Goal: Task Accomplishment & Management: Manage account settings

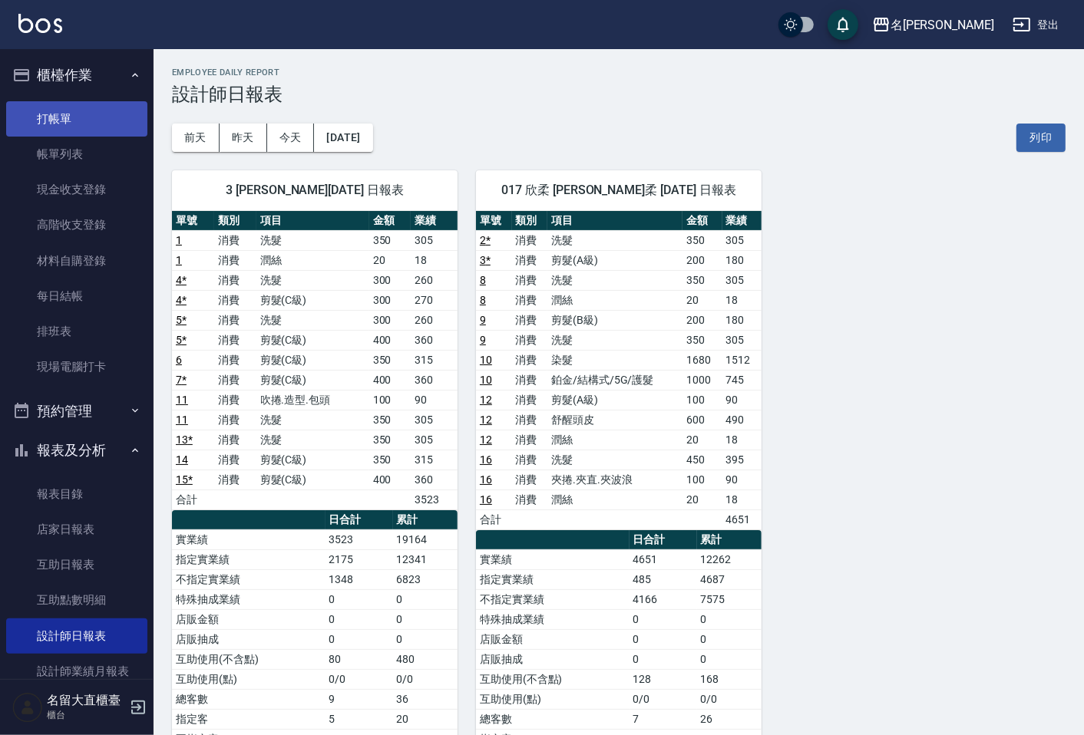
click at [44, 115] on link "打帳單" at bounding box center [76, 118] width 141 height 35
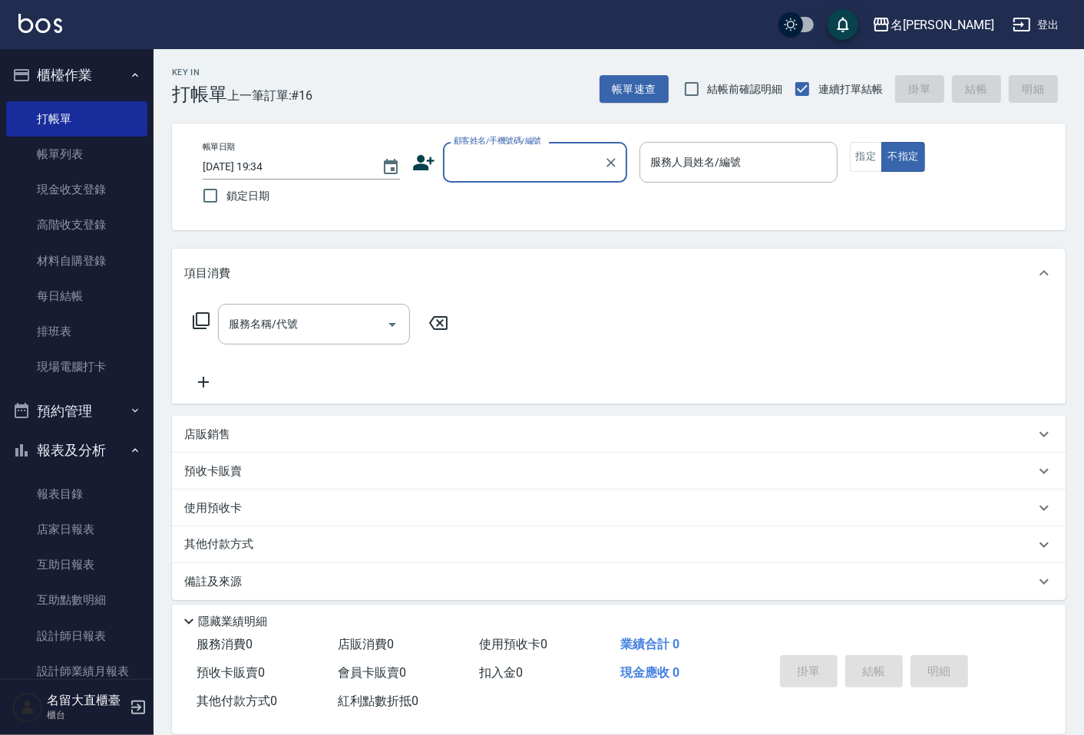
click at [485, 163] on input "顧客姓名/手機號碼/編號" at bounding box center [523, 162] width 147 height 27
type input "1"
type input "鰑"
click at [515, 200] on li "新客人 姓名未設定/庠/null" at bounding box center [536, 201] width 184 height 25
type input "新客人 姓名未設定/庠/null"
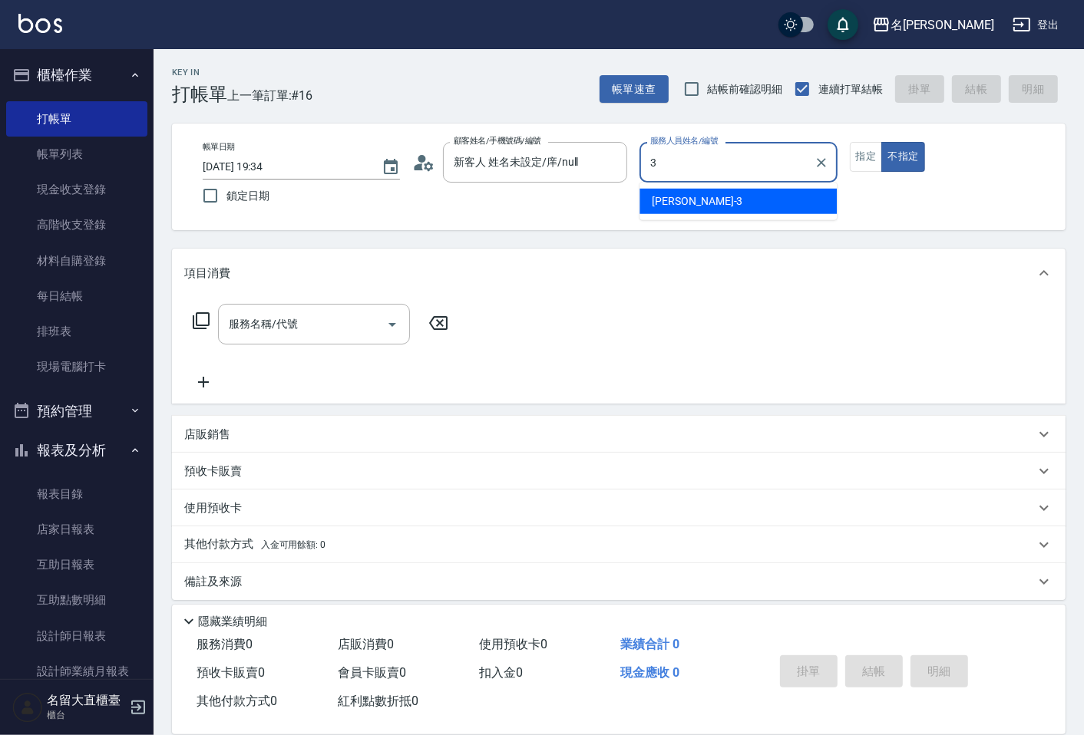
type input "郭忠翰-3"
type button "false"
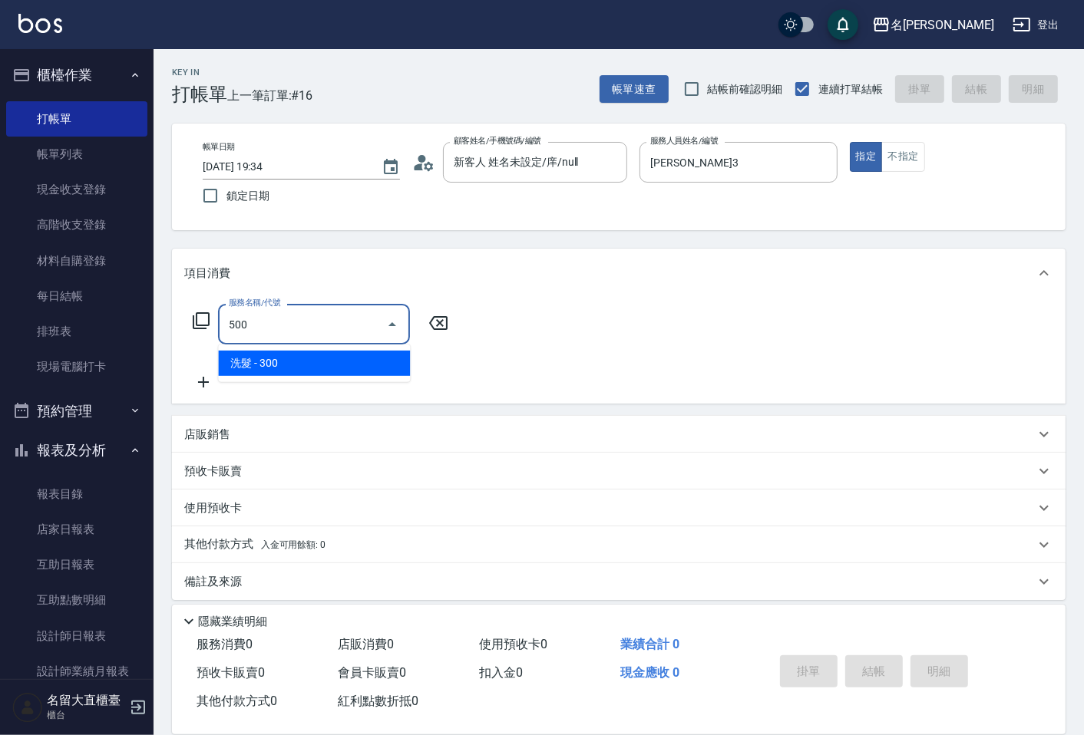
type input "洗髮(500)"
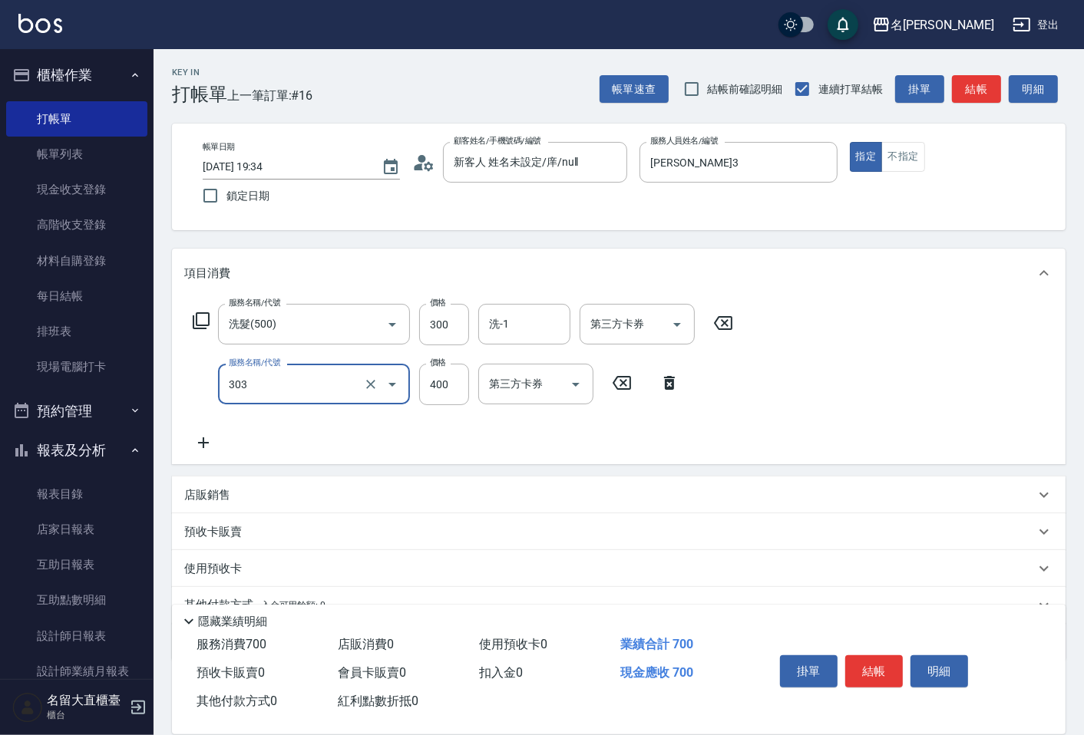
type input "剪髮(C級)(303)"
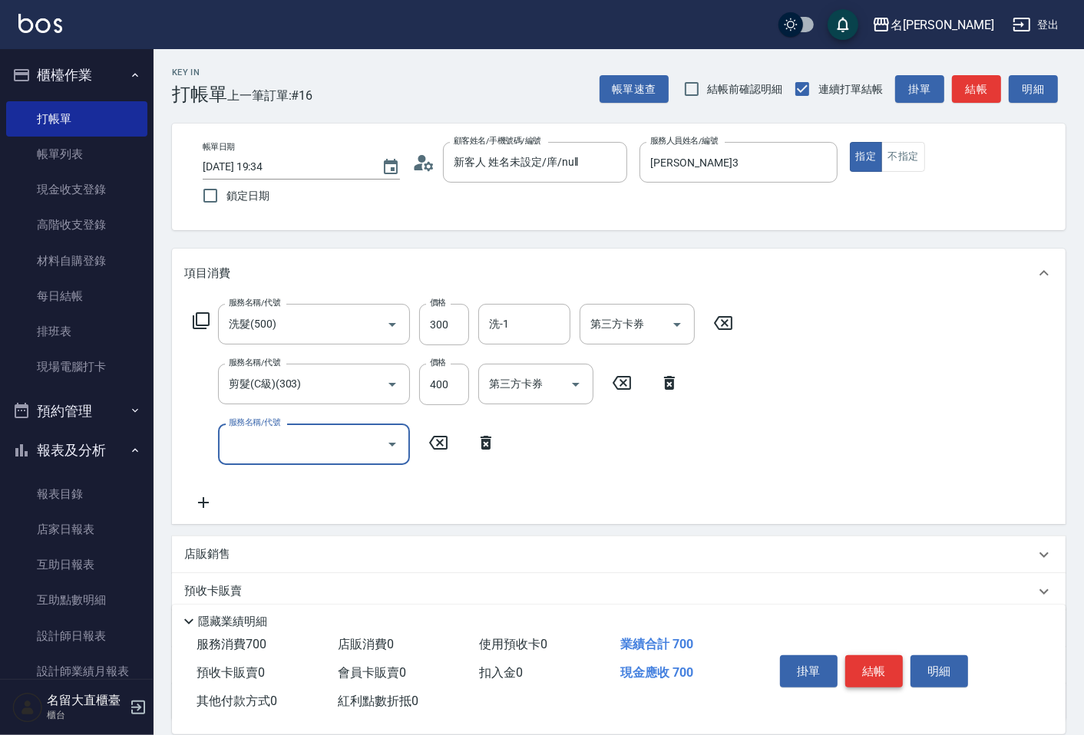
click at [877, 656] on button "結帳" at bounding box center [874, 672] width 58 height 32
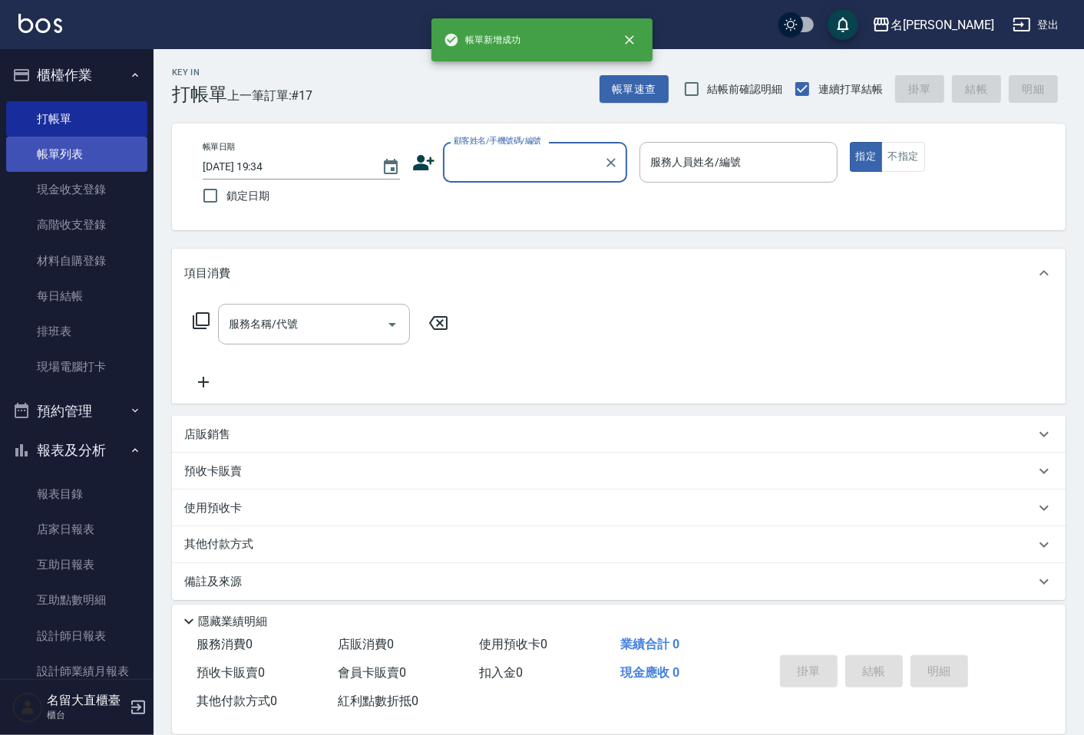
click at [70, 157] on link "帳單列表" at bounding box center [76, 154] width 141 height 35
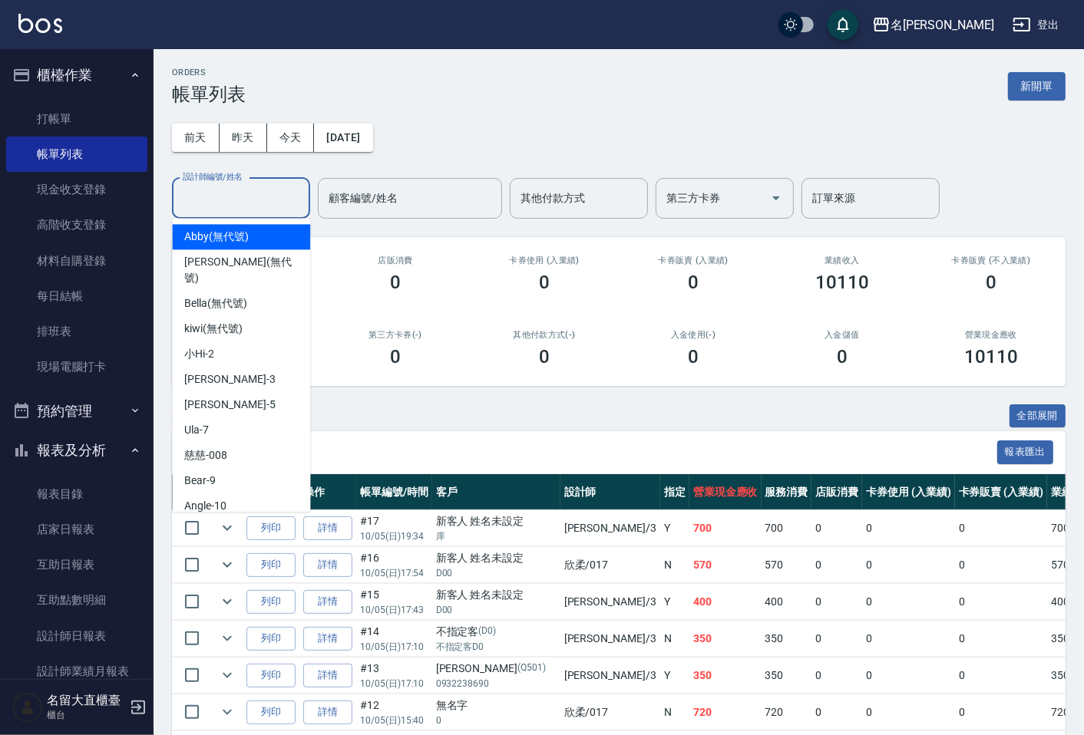
click at [203, 202] on input "設計師編號/姓名" at bounding box center [241, 198] width 124 height 27
click at [239, 369] on div "郭忠翰 -3" at bounding box center [241, 379] width 138 height 25
type input "郭忠翰-3"
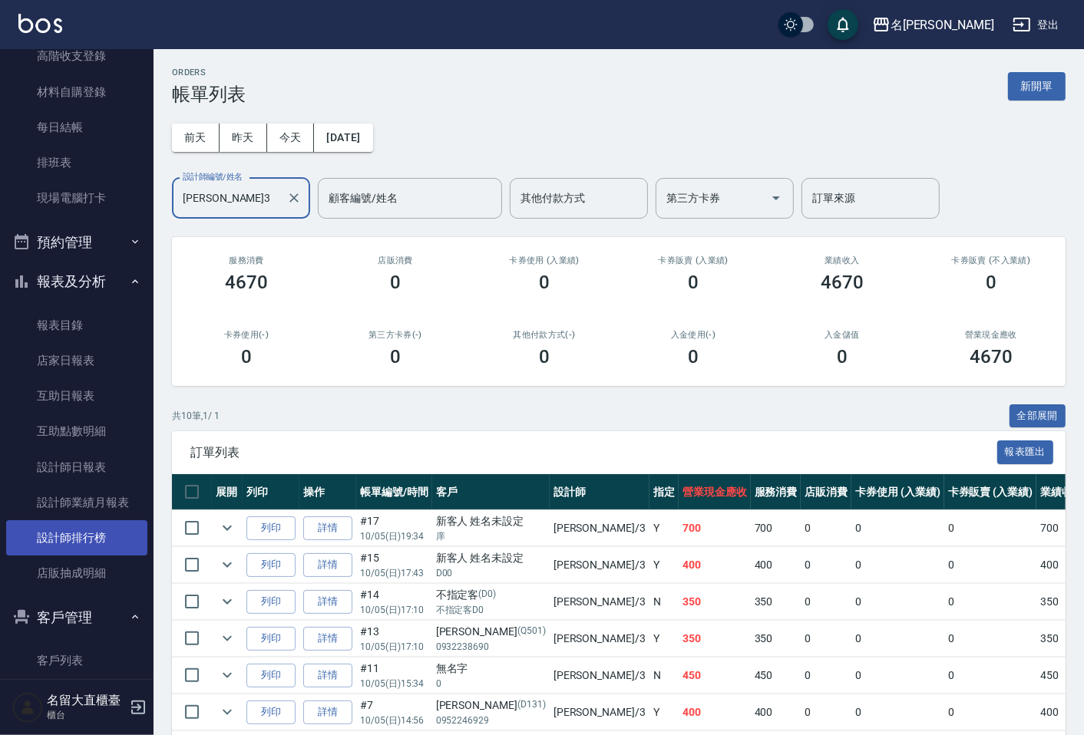
scroll to position [170, 0]
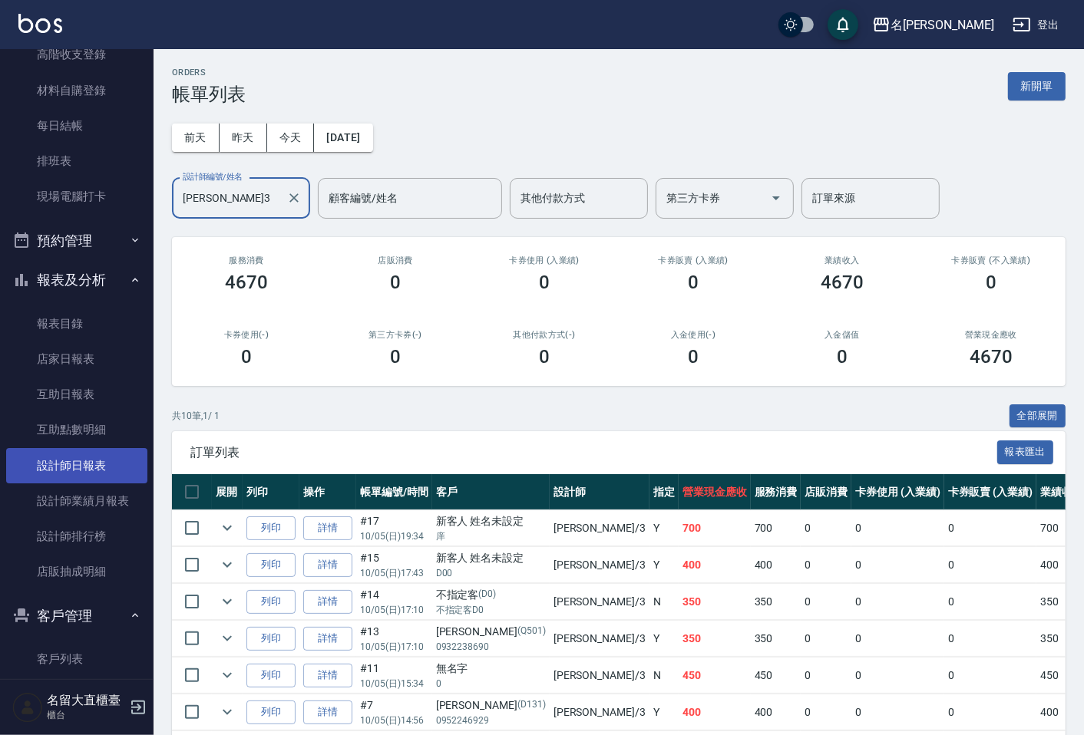
click at [103, 457] on link "設計師日報表" at bounding box center [76, 465] width 141 height 35
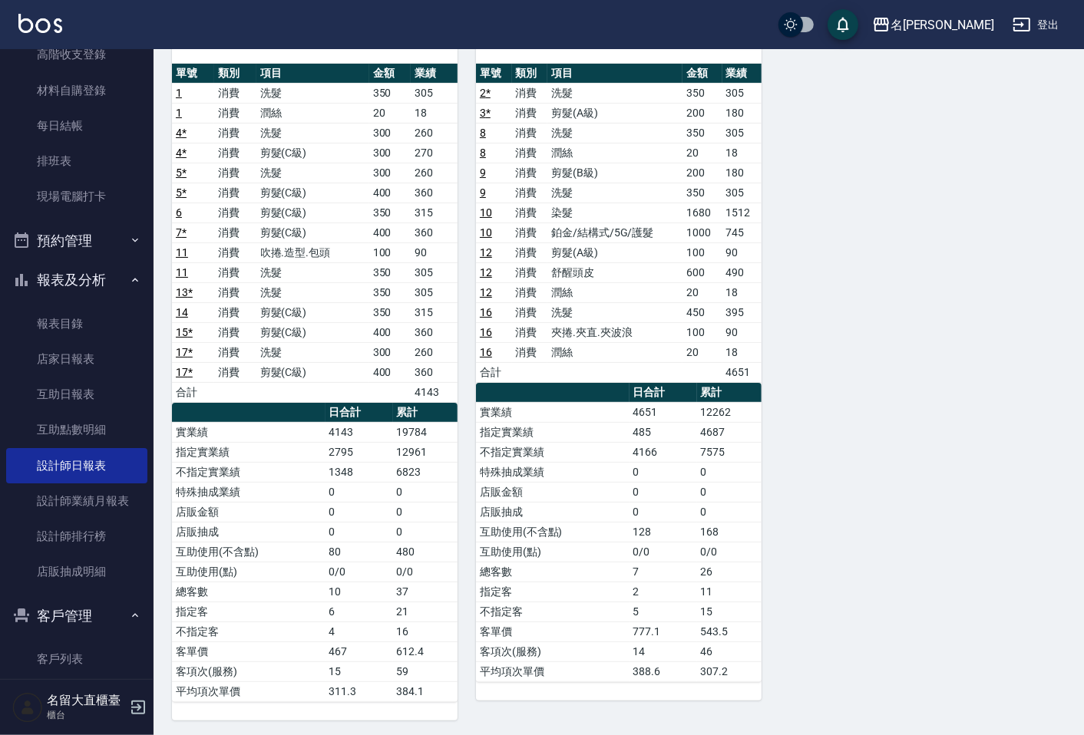
scroll to position [152, 0]
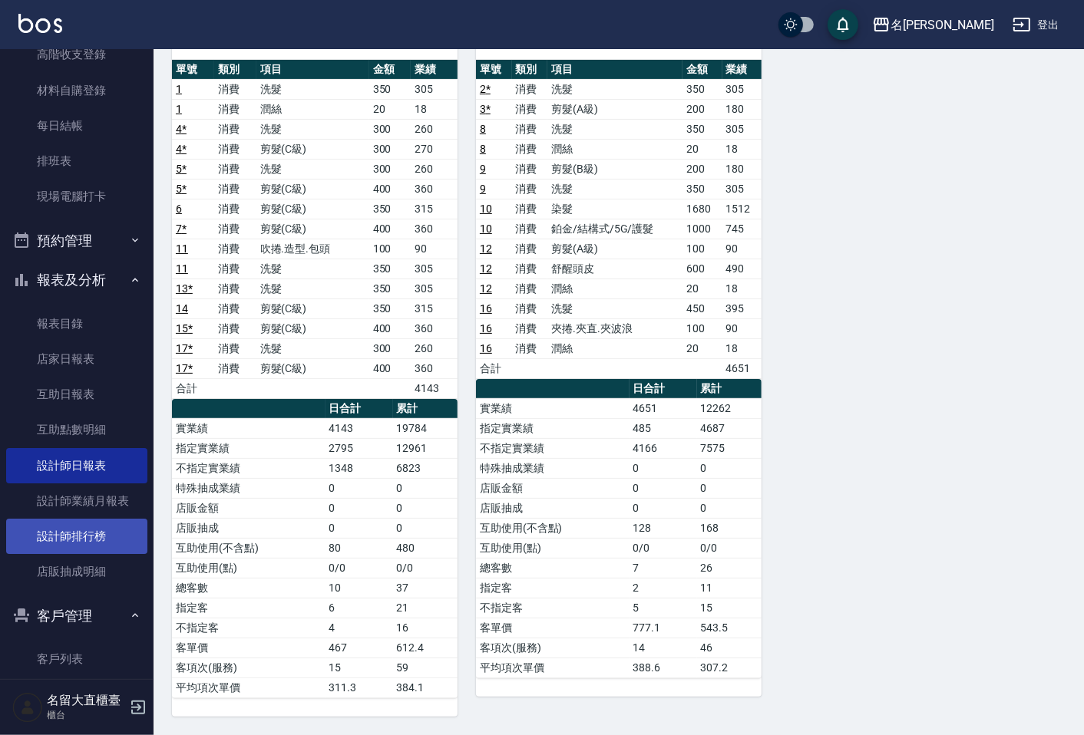
click at [66, 519] on link "設計師排行榜" at bounding box center [76, 536] width 141 height 35
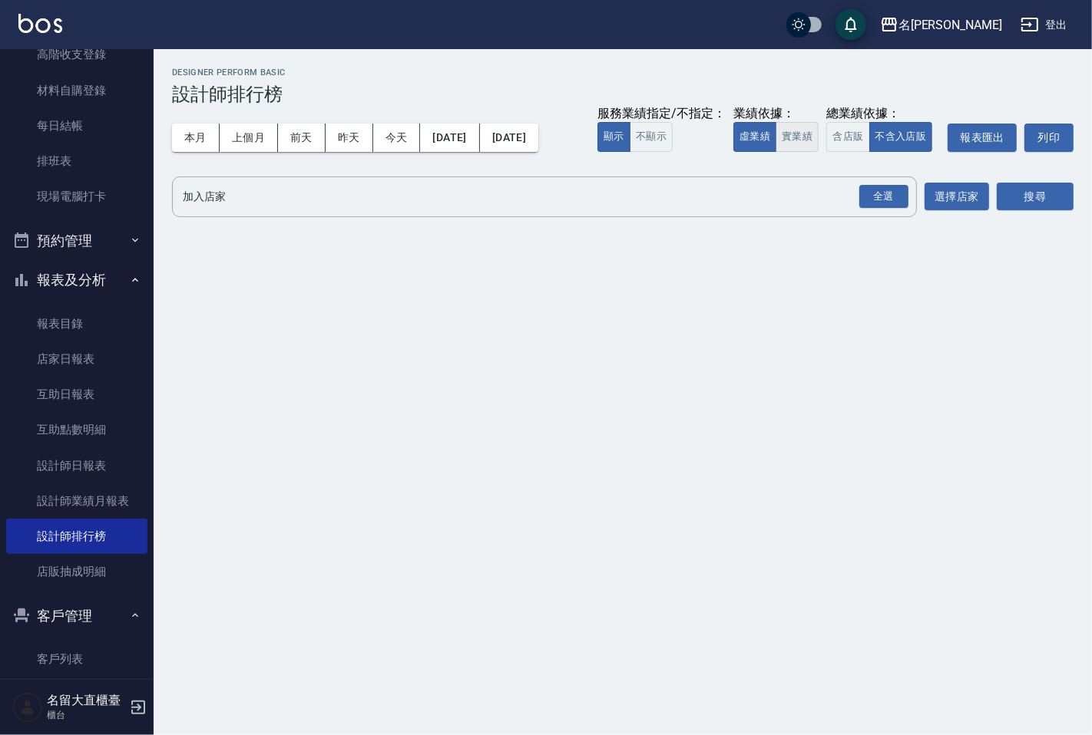
click at [808, 141] on button "實業績" at bounding box center [796, 137] width 43 height 30
click at [879, 185] on div "全選" at bounding box center [883, 197] width 49 height 24
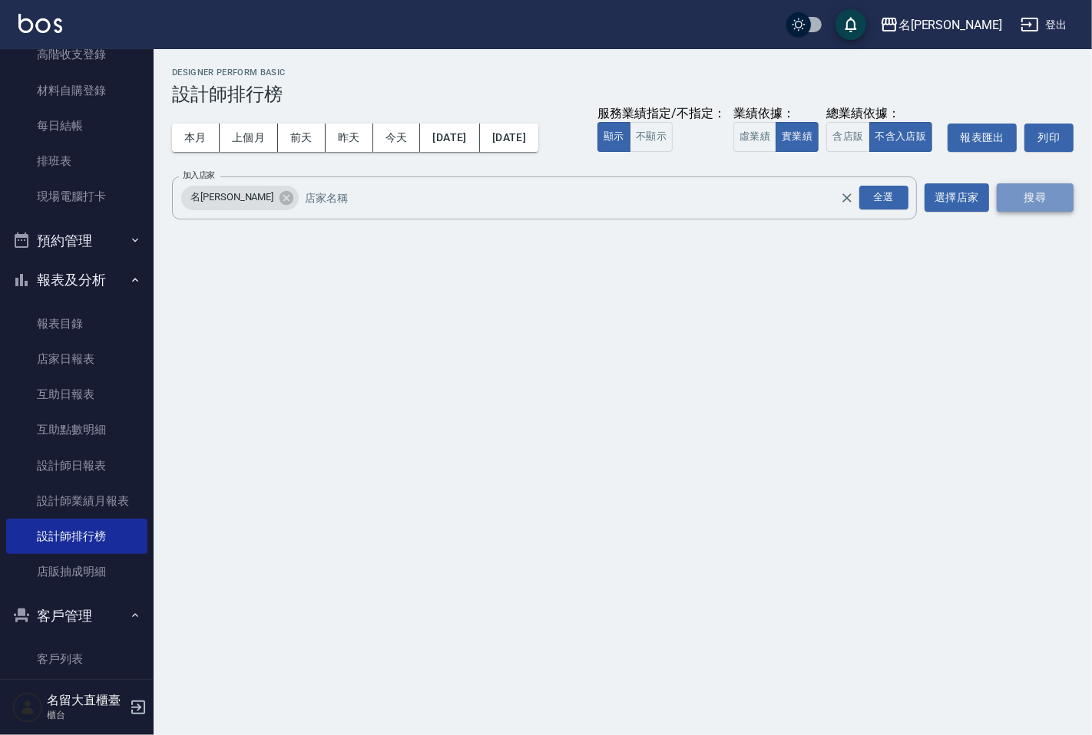
click at [1010, 205] on button "搜尋" at bounding box center [1034, 197] width 77 height 28
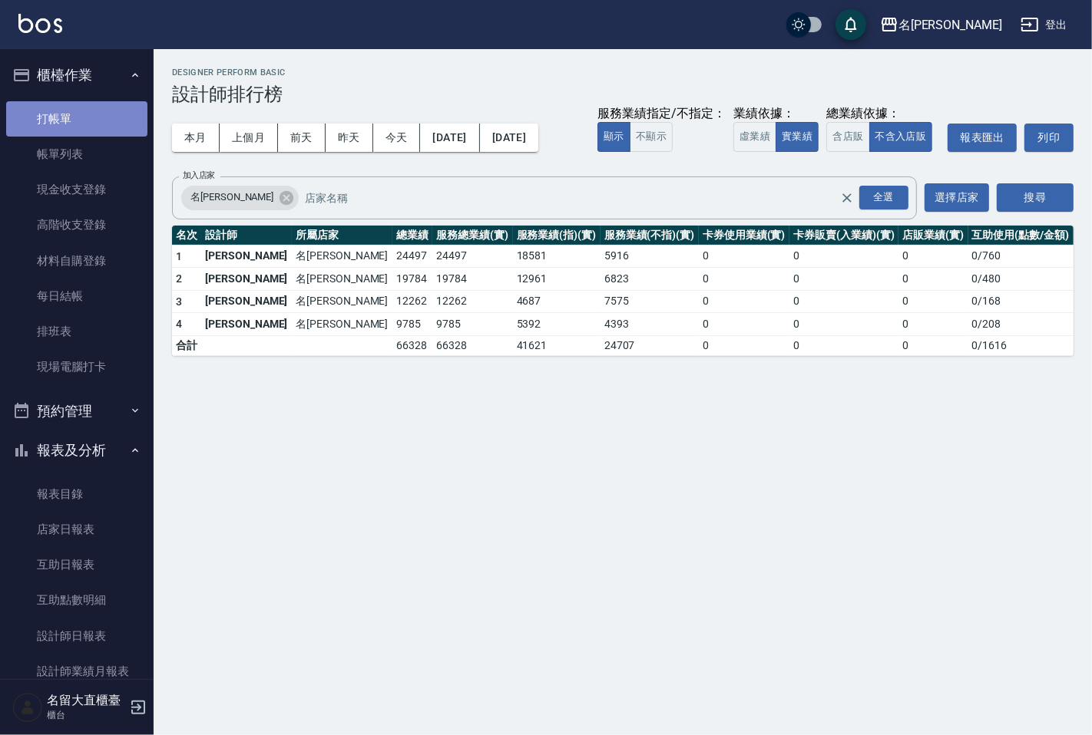
click at [83, 105] on link "打帳單" at bounding box center [76, 118] width 141 height 35
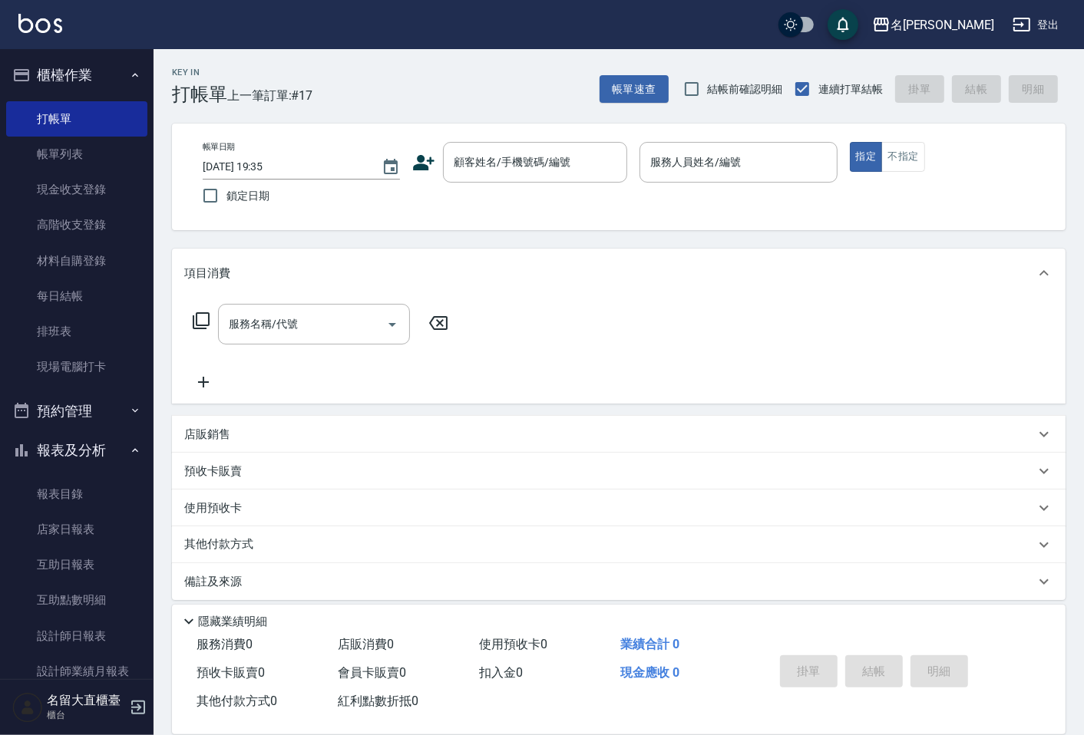
click at [163, 123] on div "Key In 打帳單 上一筆訂單:#17 帳單速查 結帳前確認明細 連續打單結帳 掛單 結帳 明細 帳單日期 2025/10/05 19:35 鎖定日期 顧客…" at bounding box center [619, 397] width 930 height 697
click at [121, 375] on link "現場電腦打卡" at bounding box center [76, 366] width 141 height 35
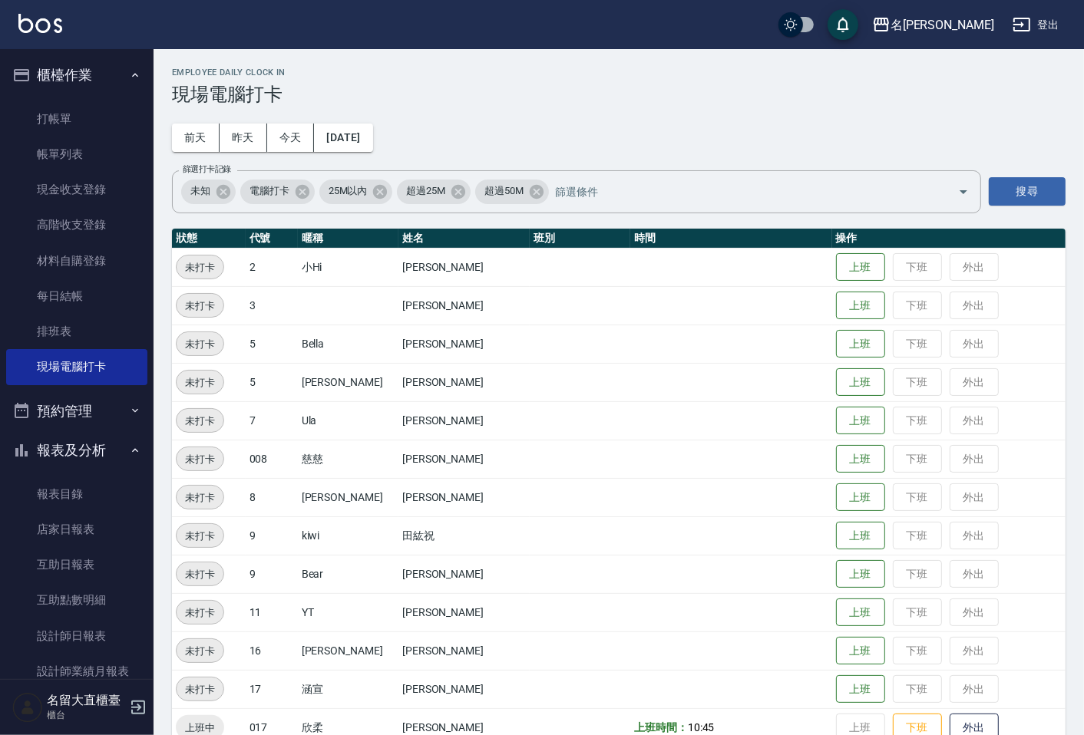
click at [752, 411] on td at bounding box center [730, 420] width 201 height 38
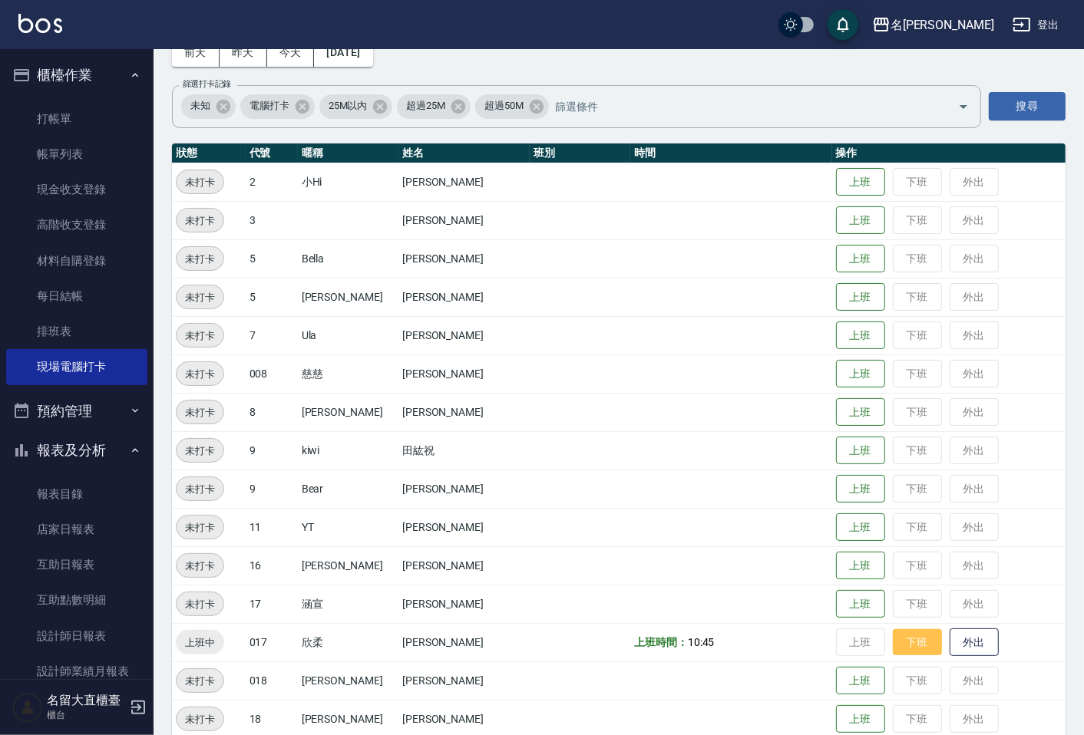
click at [911, 642] on button "下班" at bounding box center [917, 642] width 49 height 27
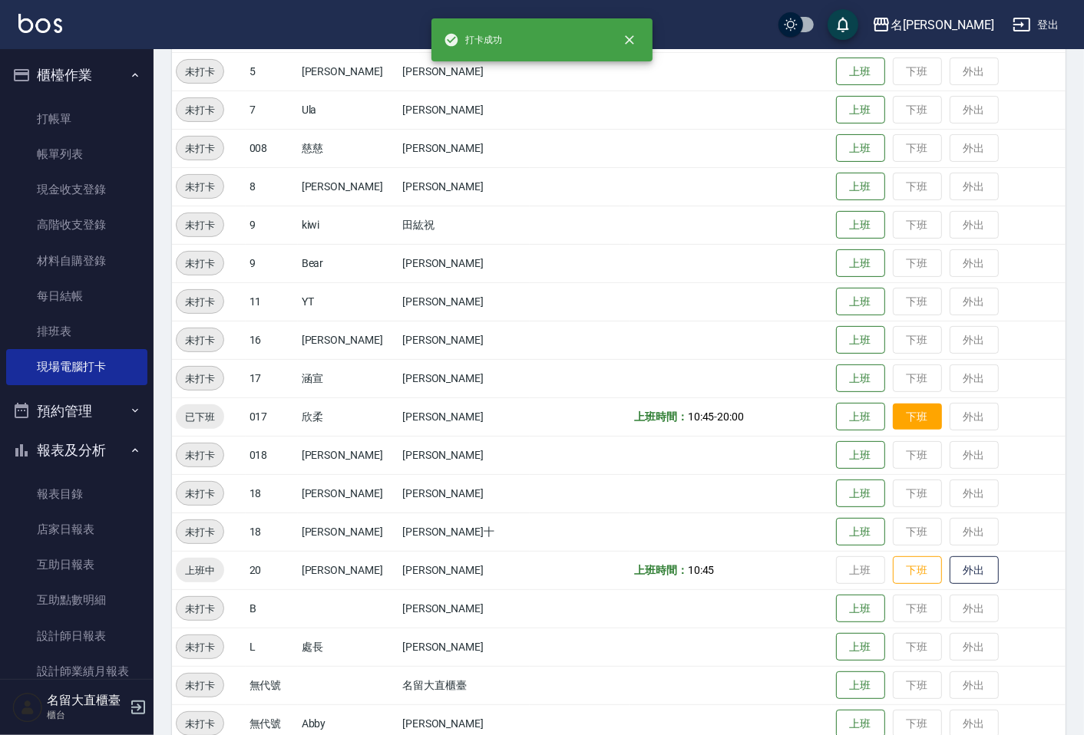
scroll to position [336, 0]
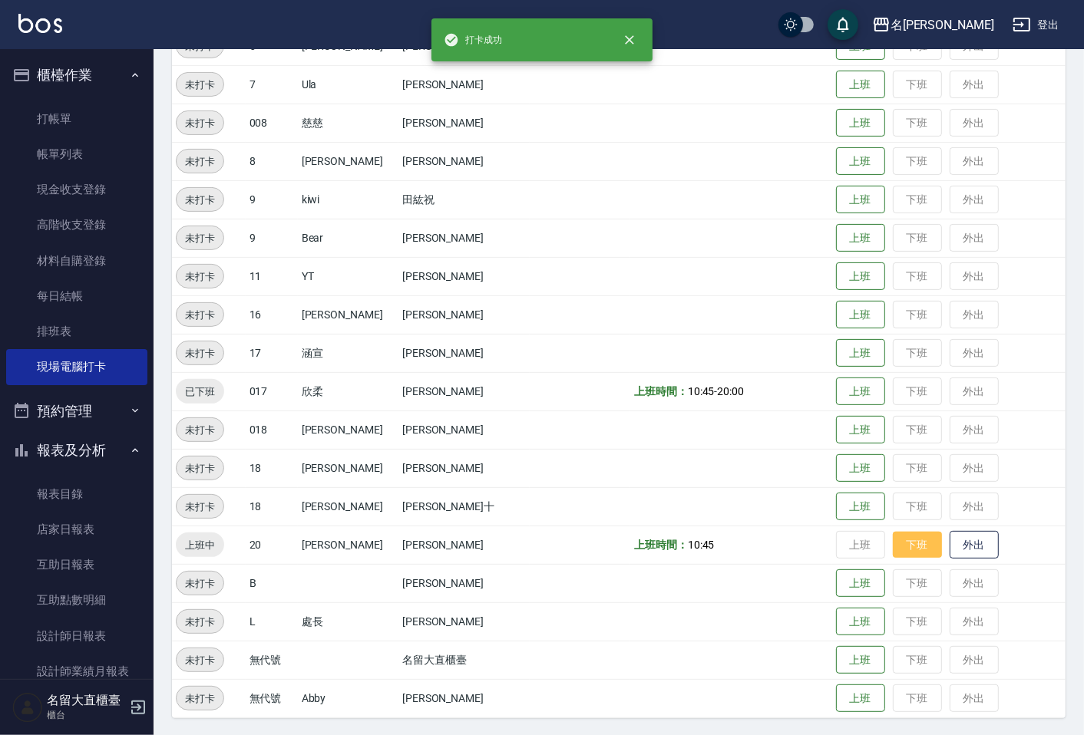
click at [899, 547] on button "下班" at bounding box center [917, 545] width 49 height 27
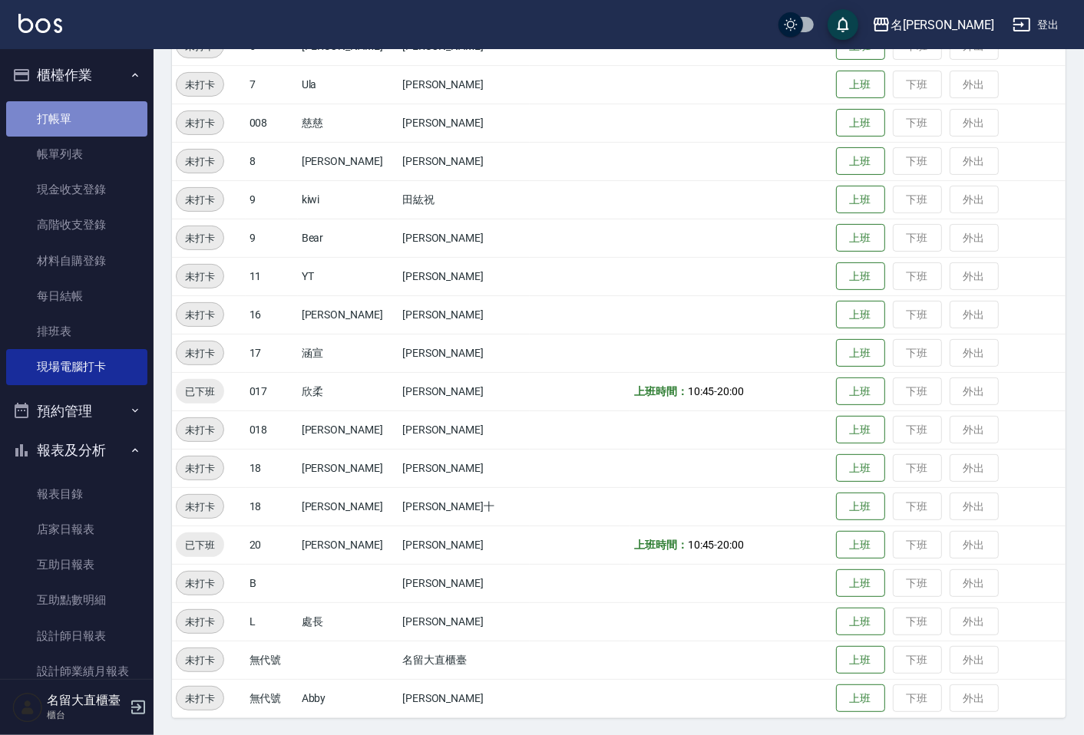
click at [106, 113] on link "打帳單" at bounding box center [76, 118] width 141 height 35
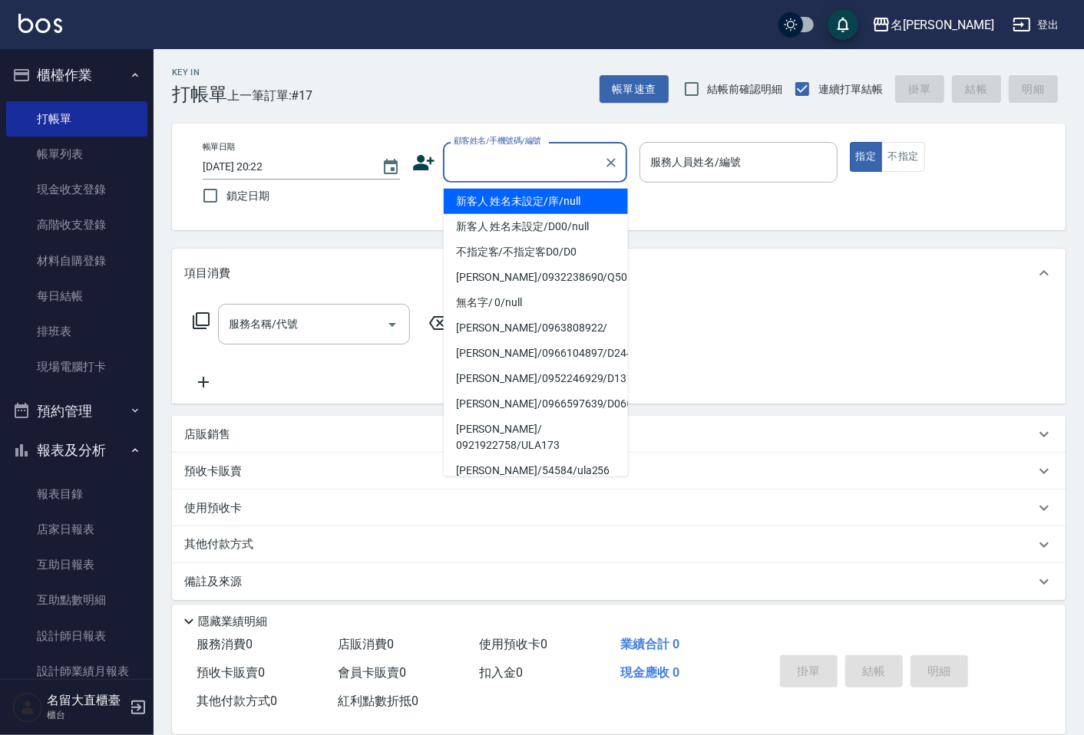
click at [476, 155] on input "顧客姓名/手機號碼/編號" at bounding box center [523, 162] width 147 height 27
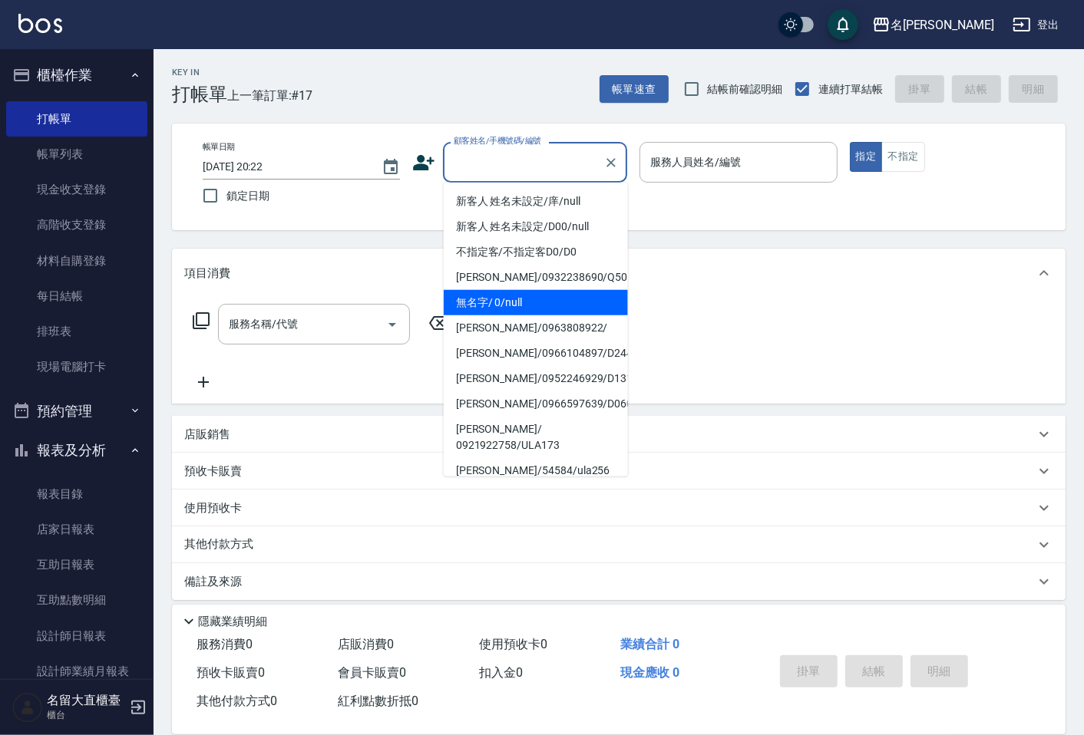
click at [520, 302] on li "無名字/ 0/null" at bounding box center [536, 302] width 184 height 25
type input "無名字/ 0/null"
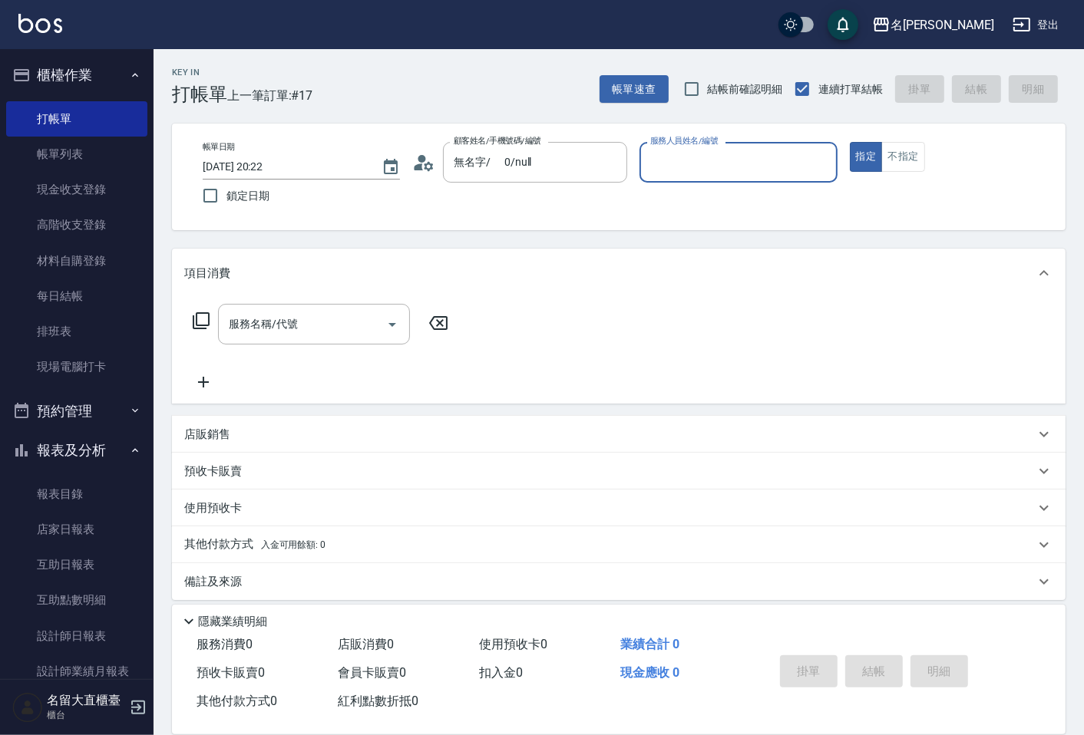
click at [691, 163] on input "服務人員姓名/編號" at bounding box center [737, 162] width 183 height 27
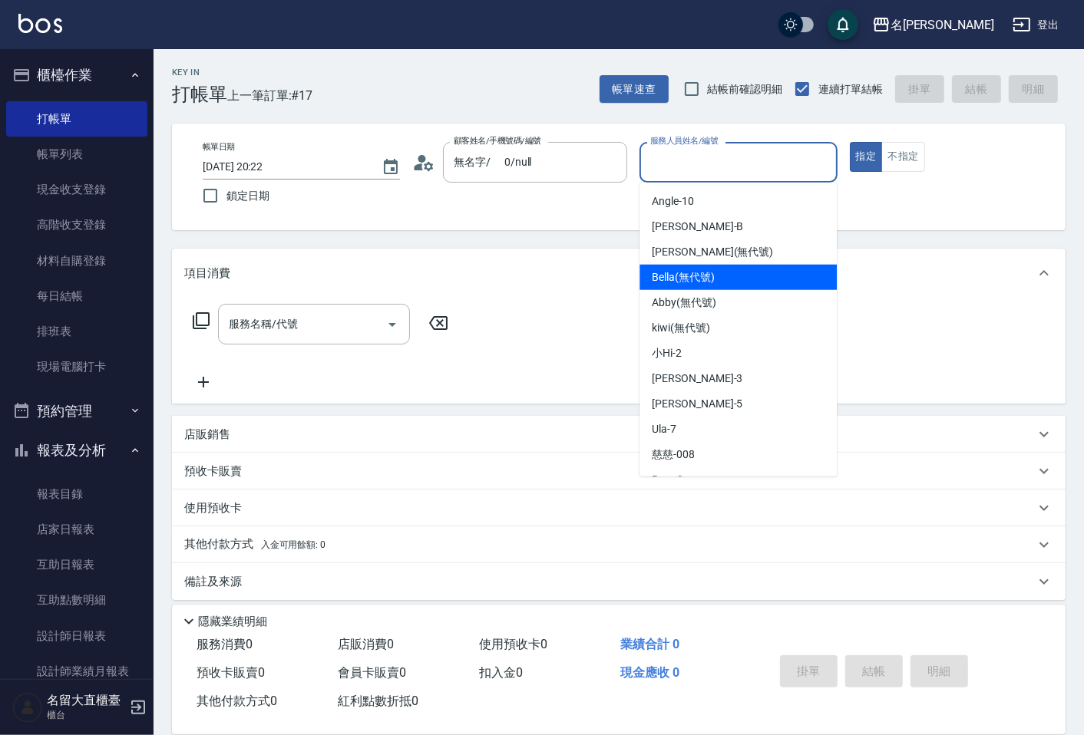
scroll to position [224, 0]
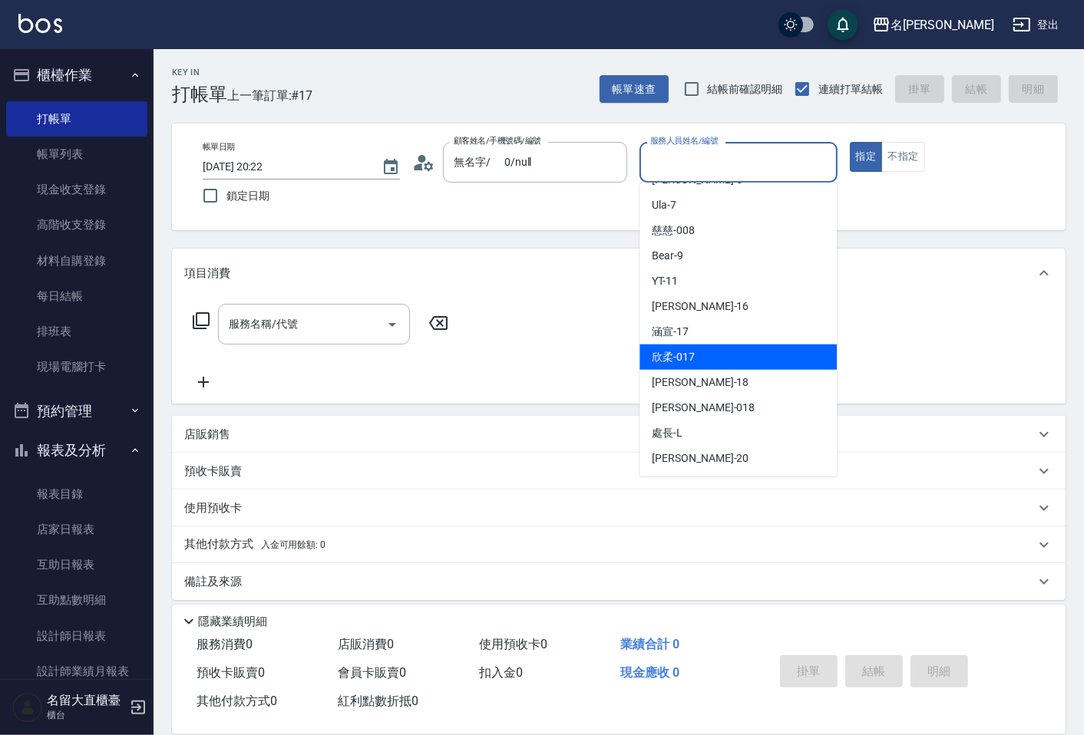
click at [709, 351] on div "欣柔 -017" at bounding box center [737, 357] width 197 height 25
type input "欣柔-017"
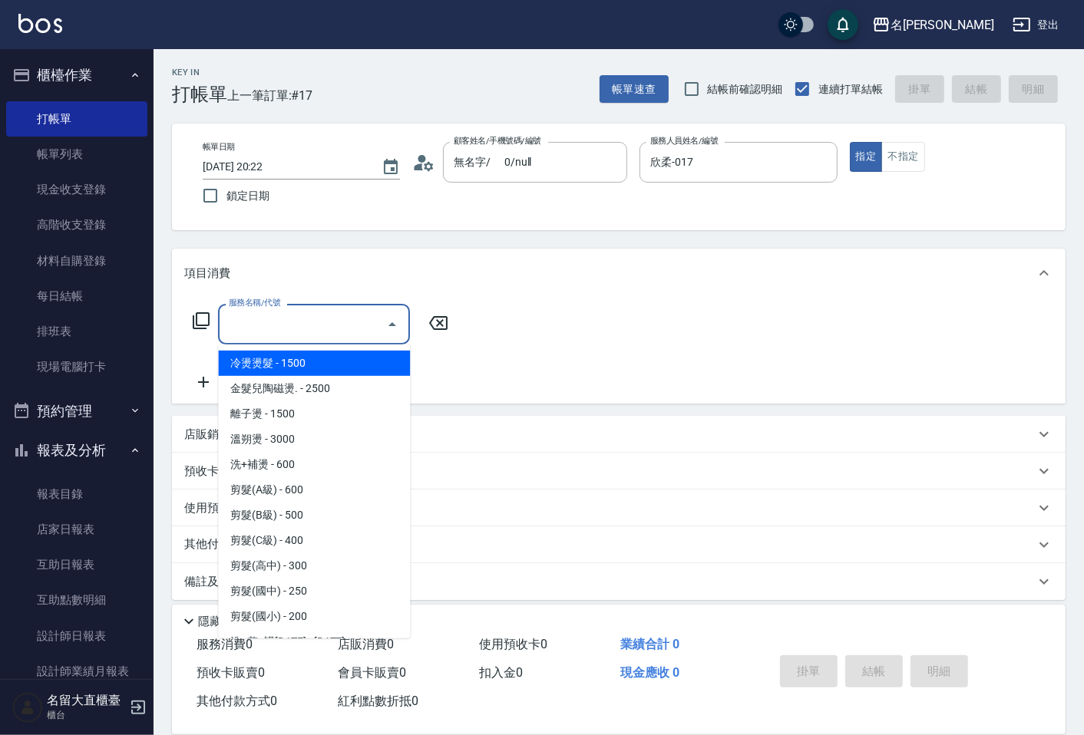
drag, startPoint x: 319, startPoint y: 333, endPoint x: 299, endPoint y: 367, distance: 39.2
click at [318, 334] on input "服務名稱/代號" at bounding box center [302, 324] width 155 height 27
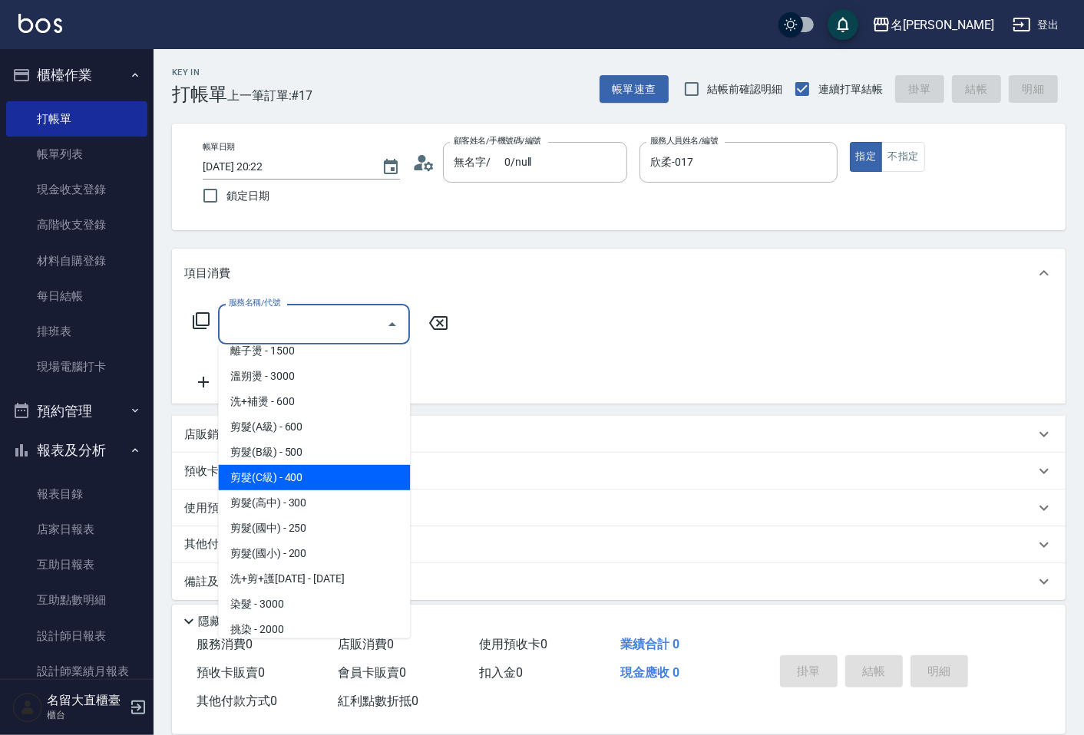
scroll to position [170, 0]
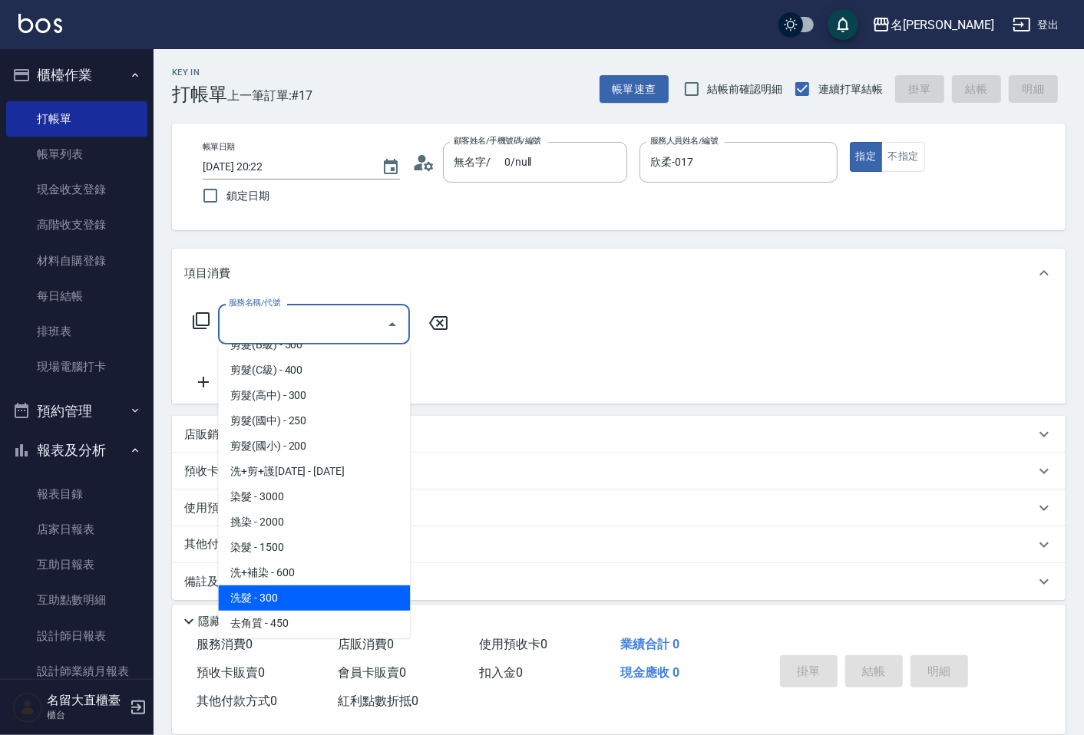
click at [285, 594] on span "洗髮 - 300" at bounding box center [314, 598] width 192 height 25
type input "洗髮(500)"
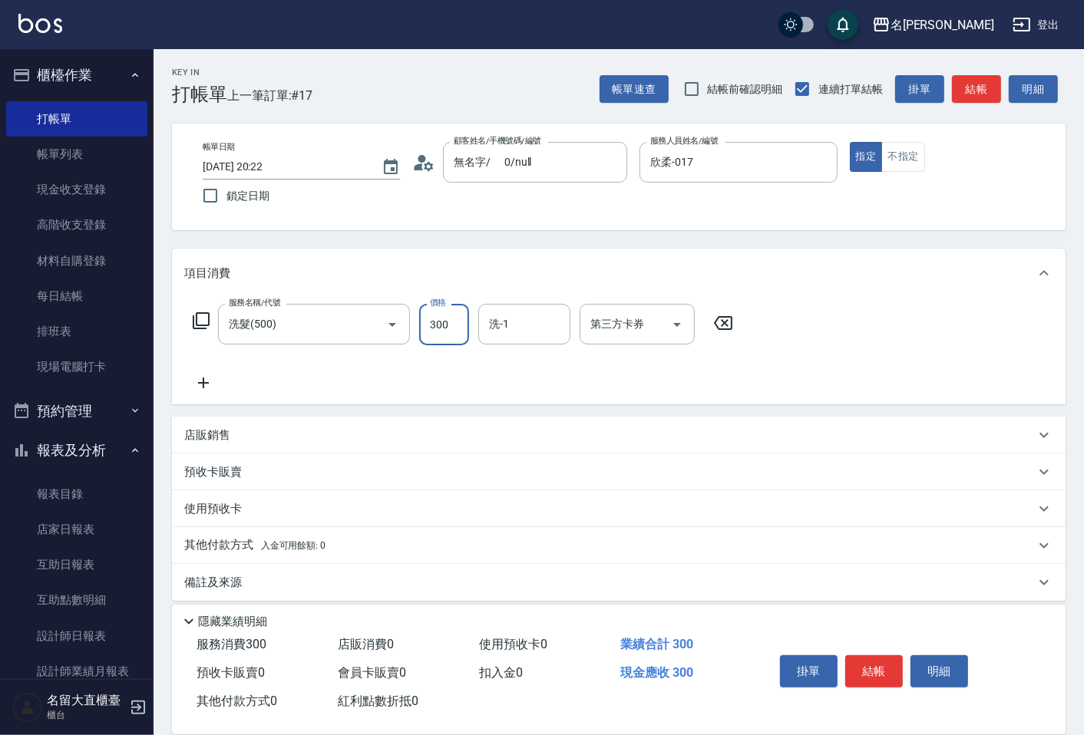
click at [432, 339] on input "300" at bounding box center [444, 324] width 50 height 41
drag, startPoint x: 446, startPoint y: 329, endPoint x: 454, endPoint y: 326, distance: 8.8
click at [451, 328] on input "320" at bounding box center [444, 324] width 50 height 41
type input "350"
click at [201, 384] on icon at bounding box center [203, 383] width 11 height 11
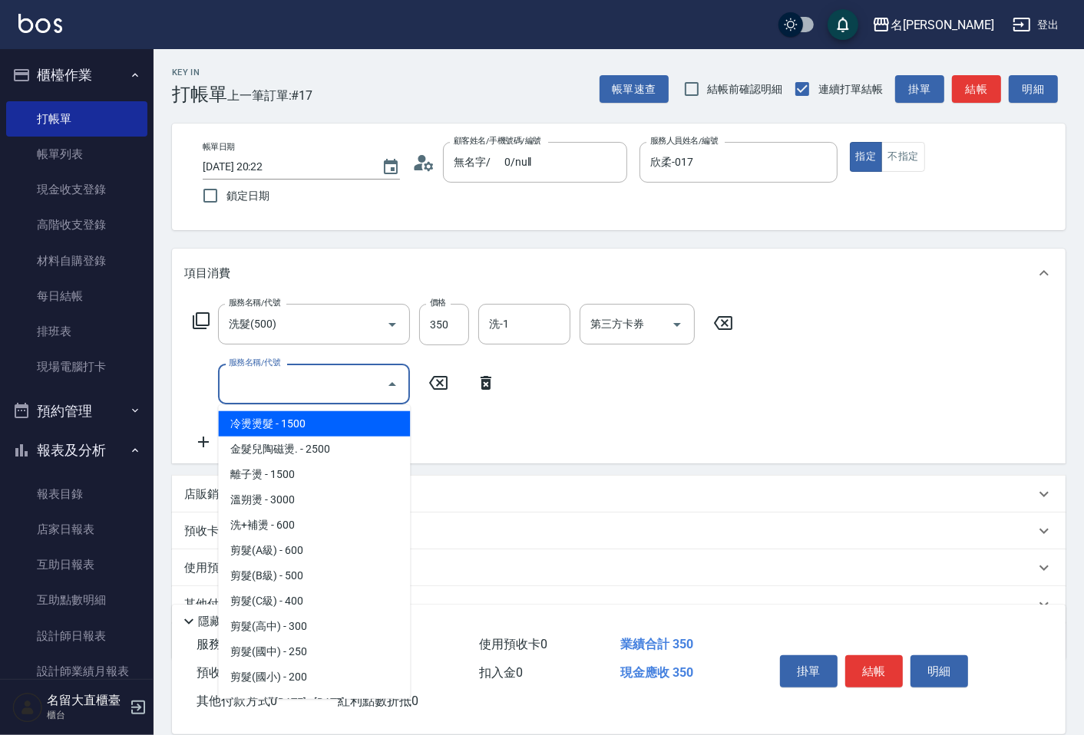
click at [256, 396] on input "服務名稱/代號" at bounding box center [302, 384] width 155 height 27
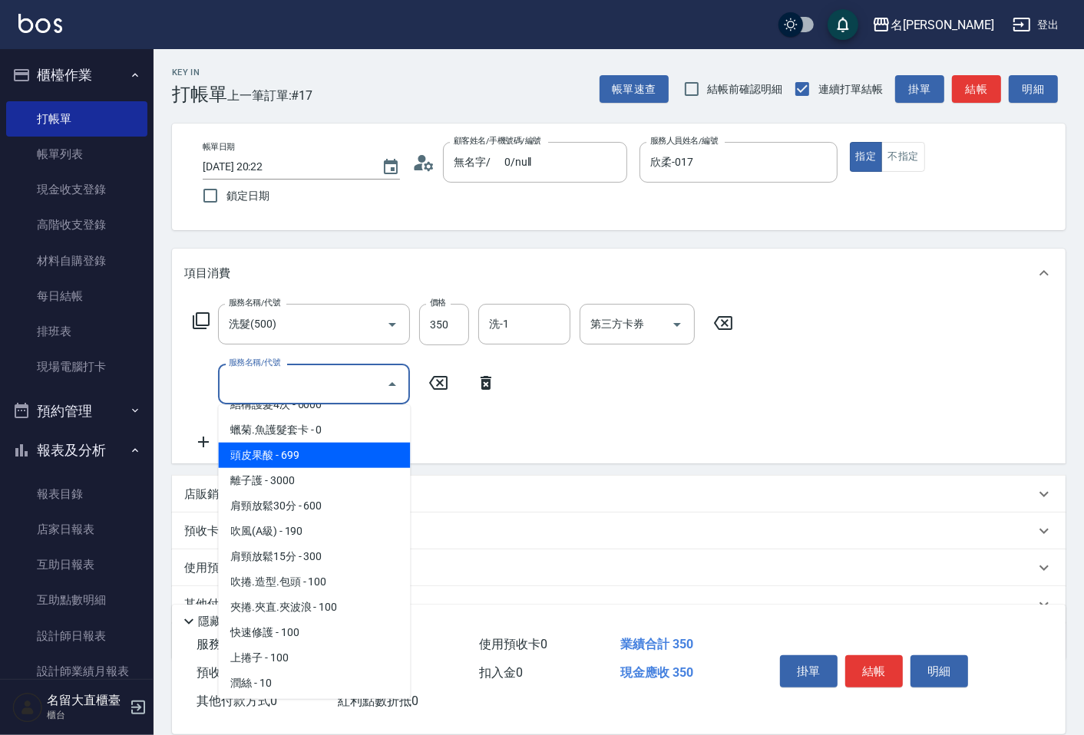
scroll to position [1279, 0]
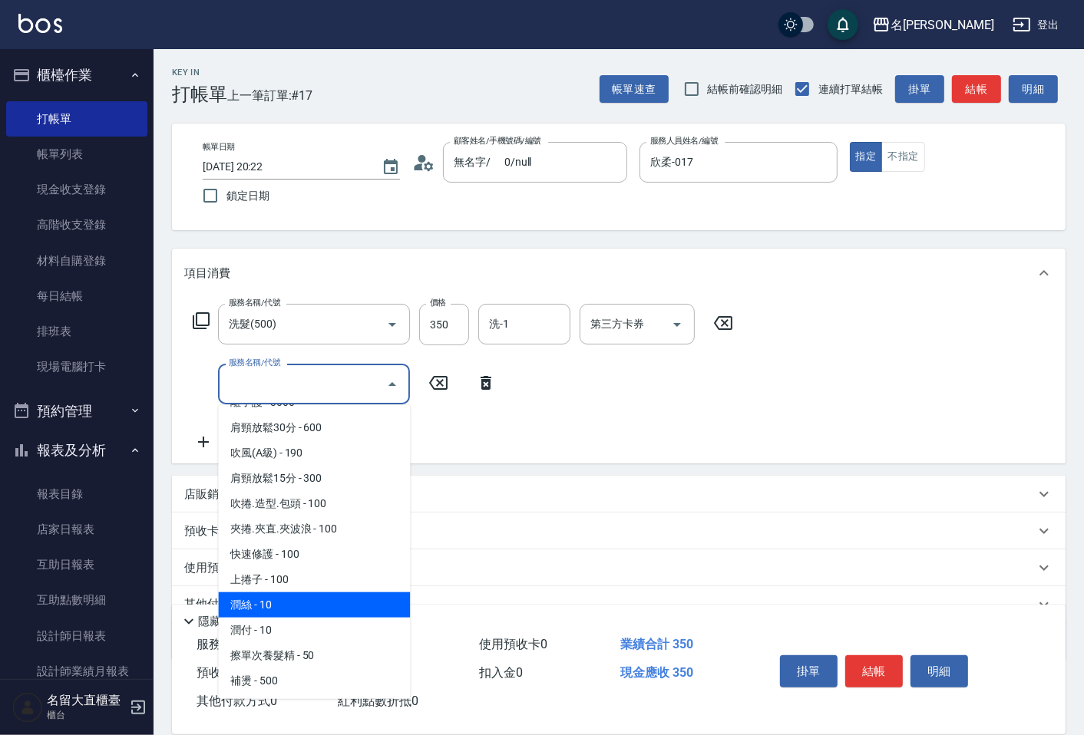
drag, startPoint x: 282, startPoint y: 585, endPoint x: 323, endPoint y: 560, distance: 47.5
click at [286, 593] on span "潤絲 - 10" at bounding box center [314, 605] width 192 height 25
type input "潤絲(802)"
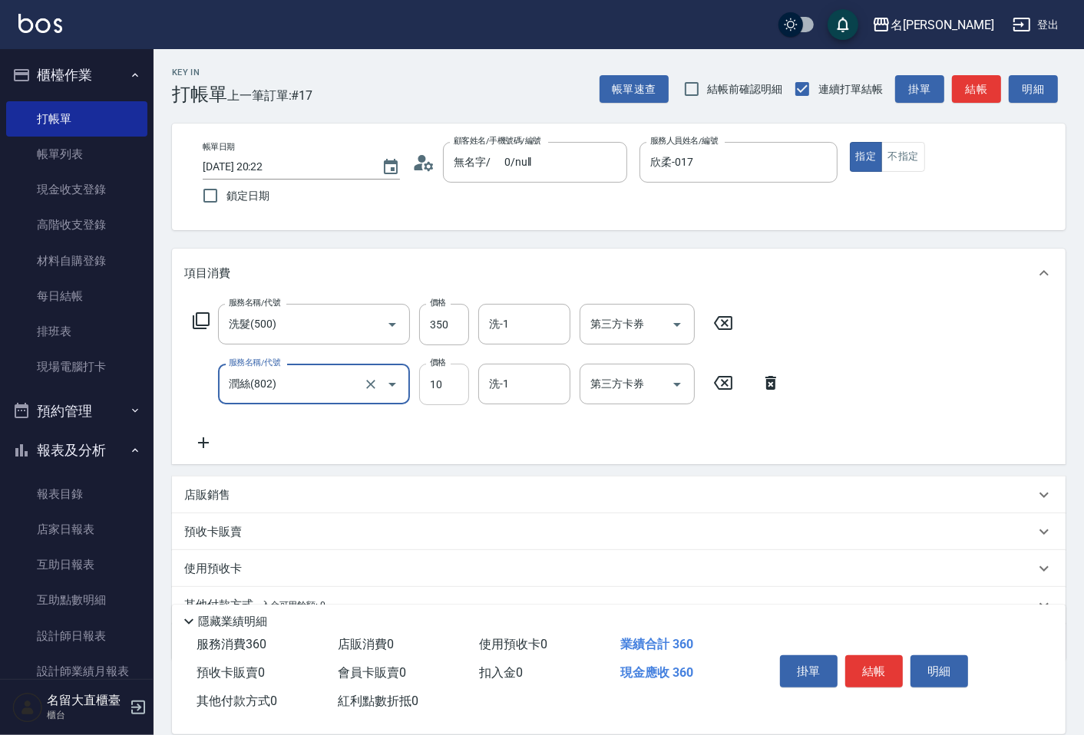
click at [435, 380] on input "10" at bounding box center [444, 384] width 50 height 41
type input "20"
click at [867, 656] on button "結帳" at bounding box center [874, 672] width 58 height 32
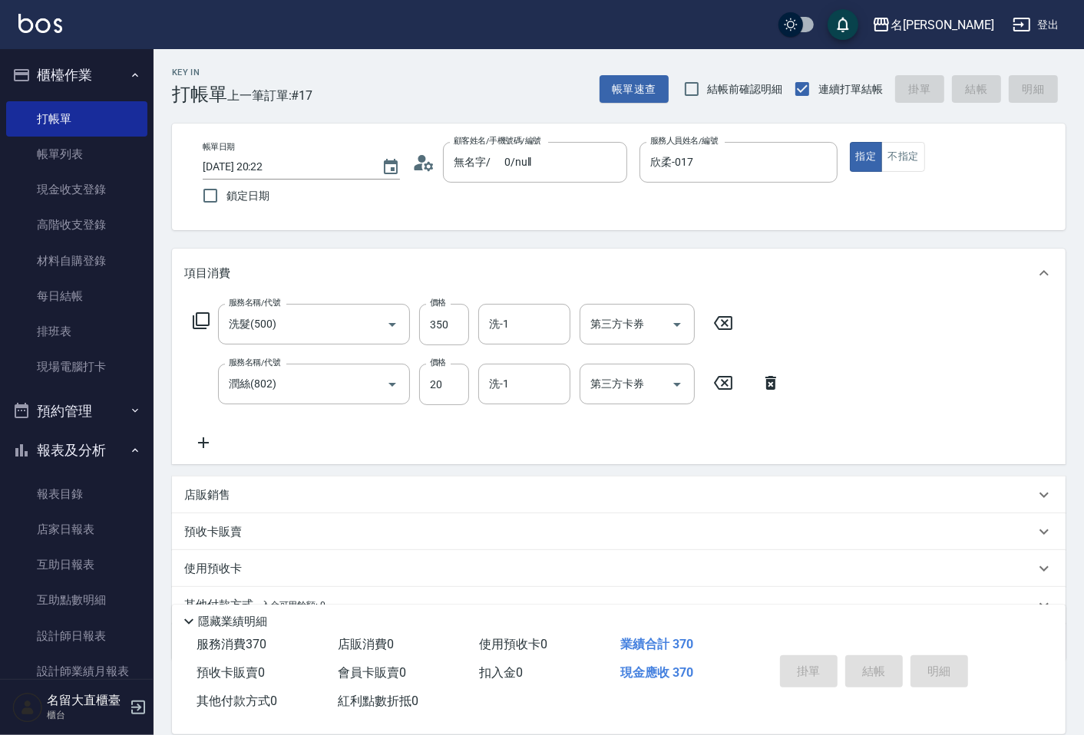
type input "2025/10/05 20:23"
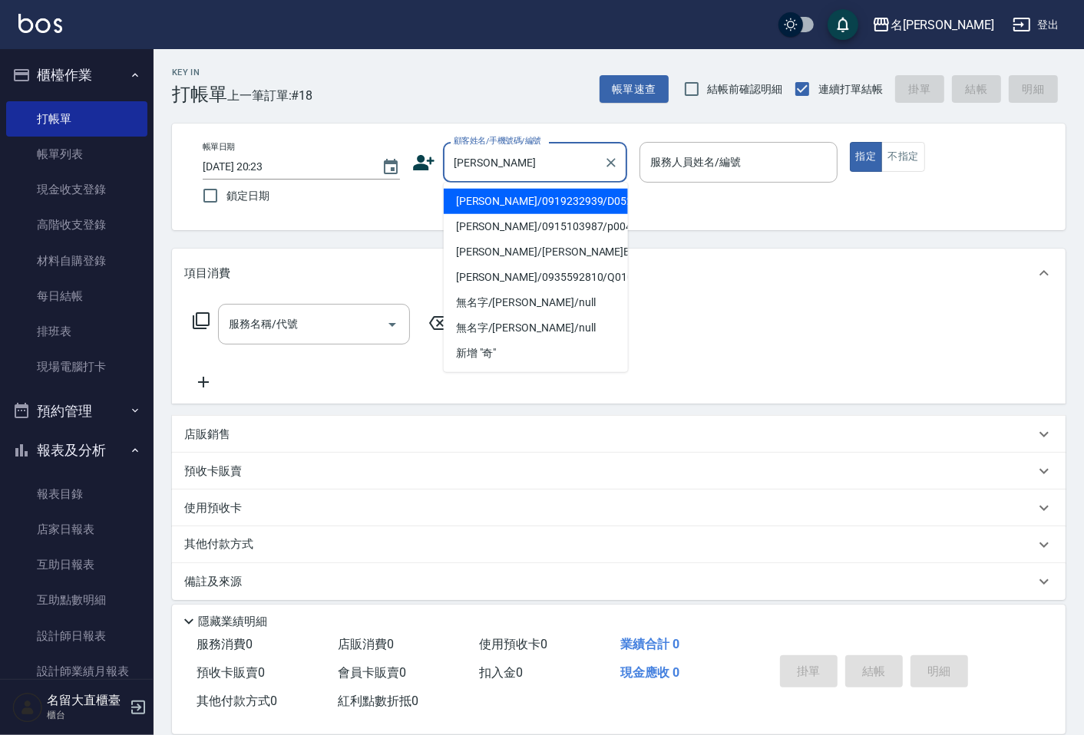
type input "余奇軒/0919232939/D052"
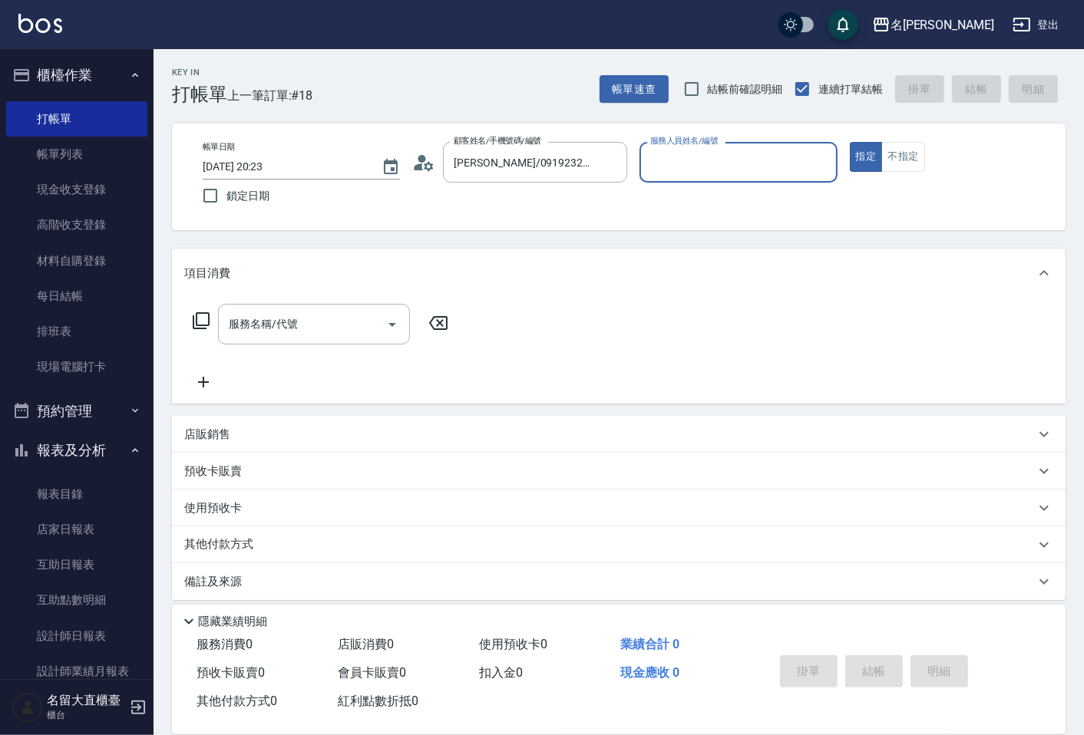
type input "郭忠翰-3"
click at [850, 142] on button "指定" at bounding box center [866, 157] width 33 height 30
type button "true"
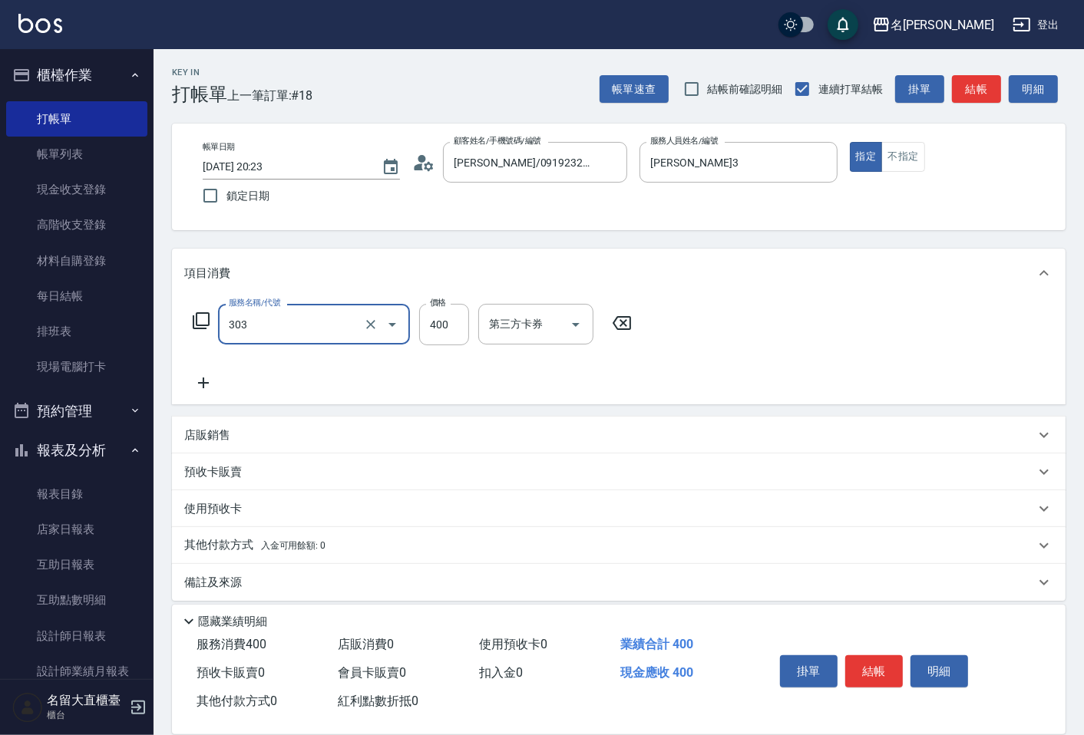
type input "剪髮(C級)(303)"
click at [968, 85] on button "結帳" at bounding box center [976, 89] width 49 height 28
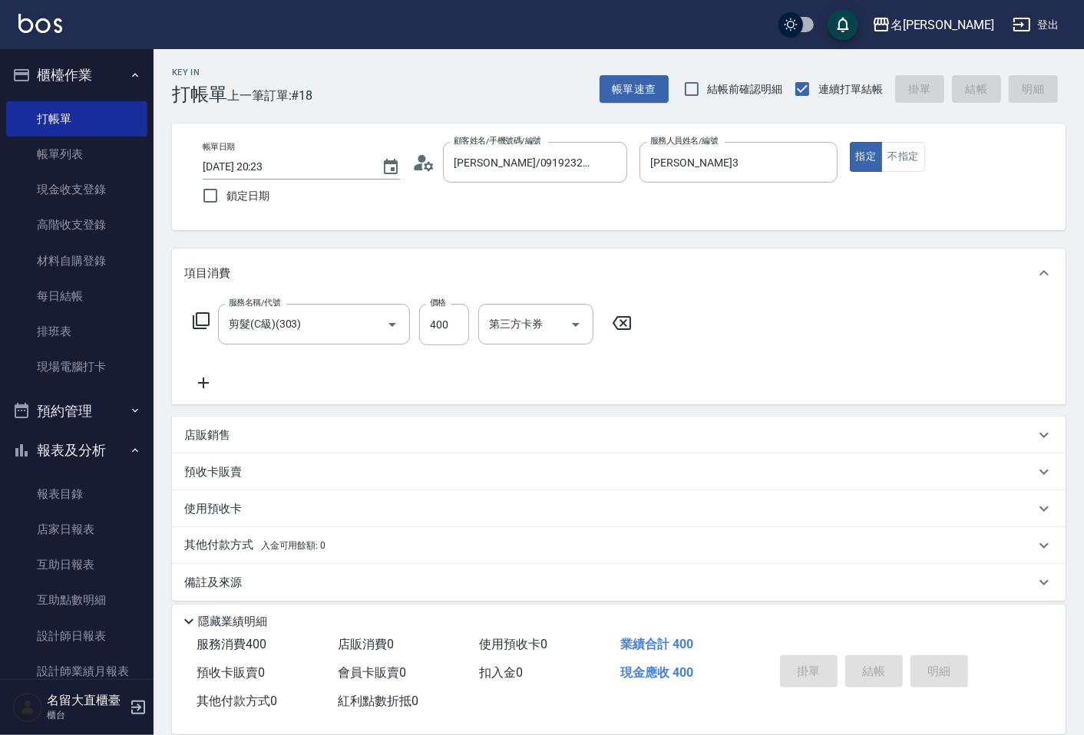
type input "2025/10/05 20:26"
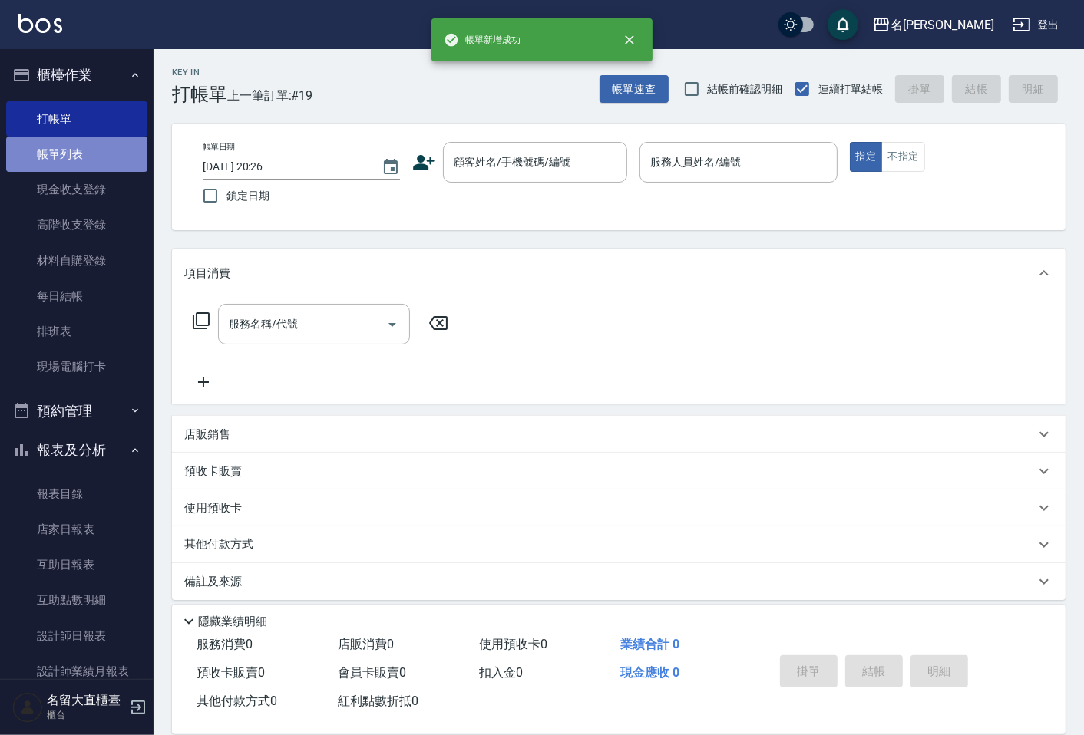
click at [108, 155] on link "帳單列表" at bounding box center [76, 154] width 141 height 35
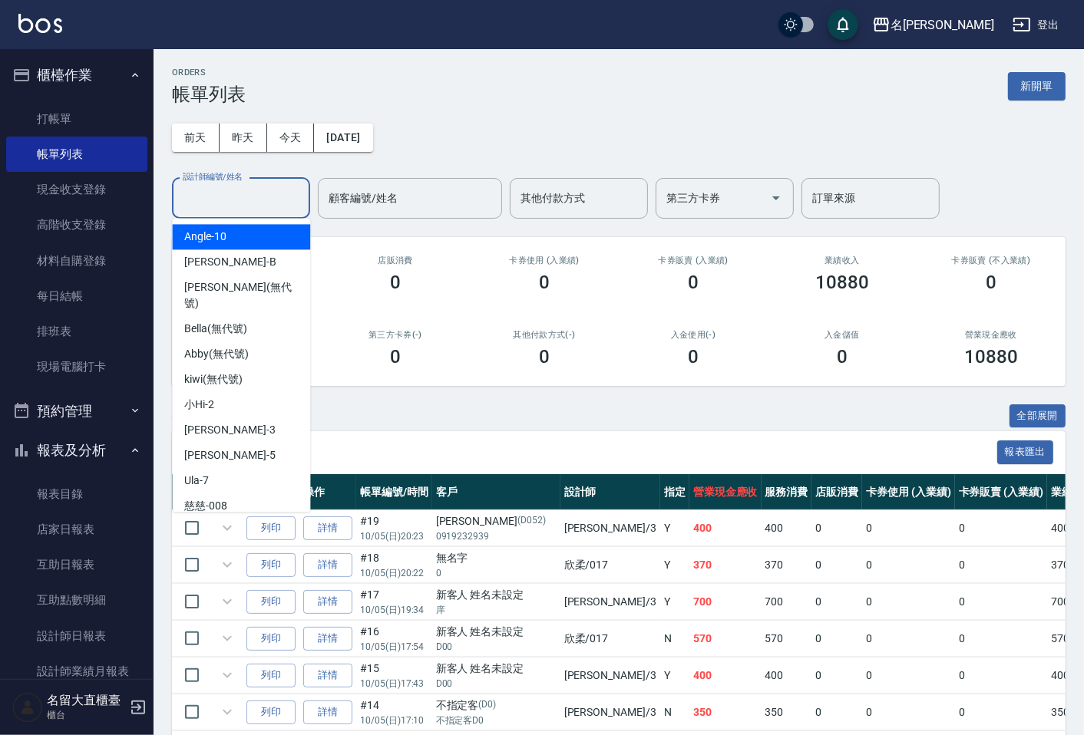
drag, startPoint x: 231, startPoint y: 196, endPoint x: 228, endPoint y: 217, distance: 21.7
click at [232, 196] on input "設計師編號/姓名" at bounding box center [241, 198] width 124 height 27
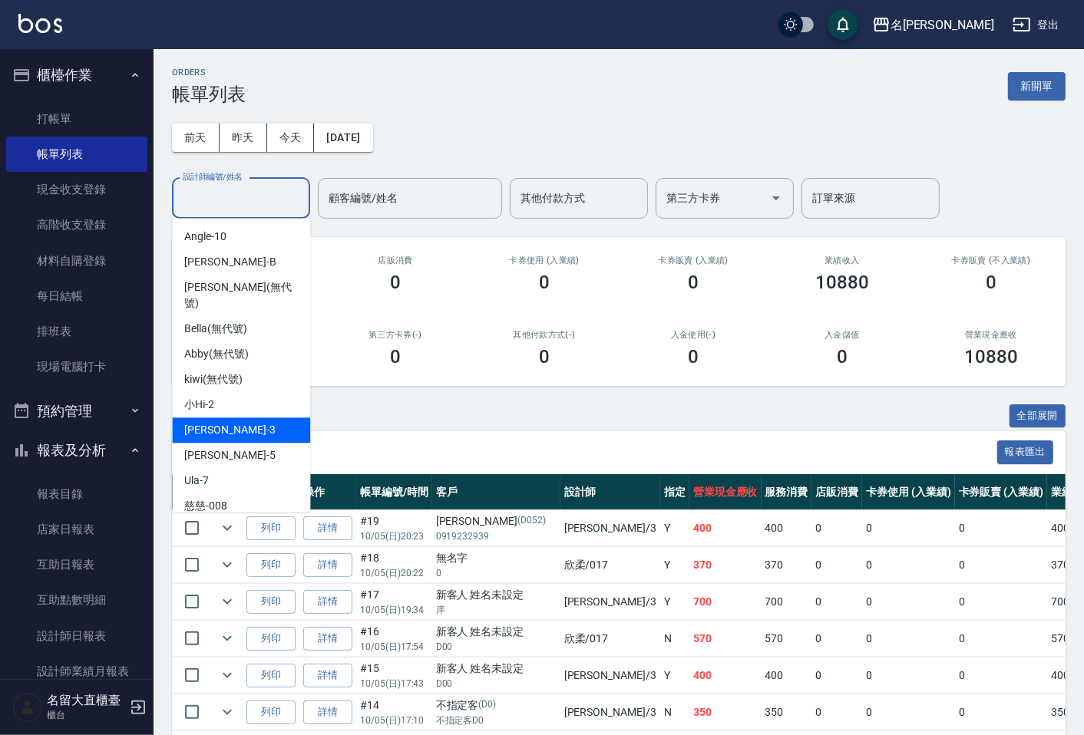
click at [198, 422] on span "郭忠翰 -3" at bounding box center [229, 430] width 91 height 16
type input "郭忠翰-3"
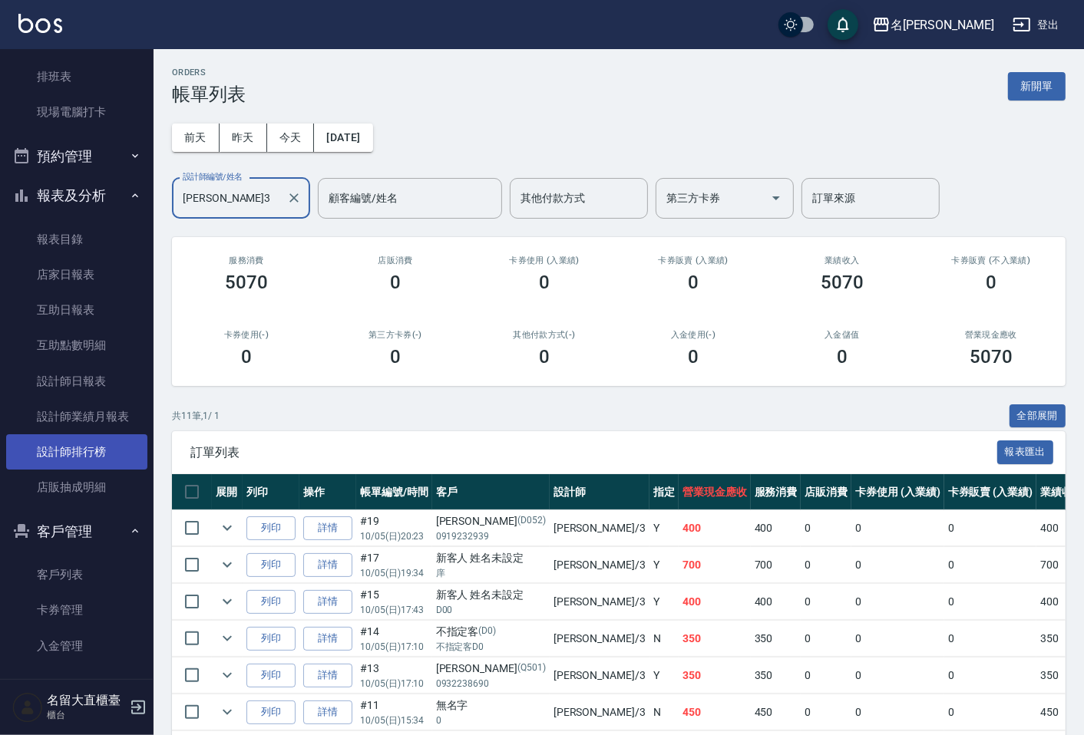
scroll to position [256, 0]
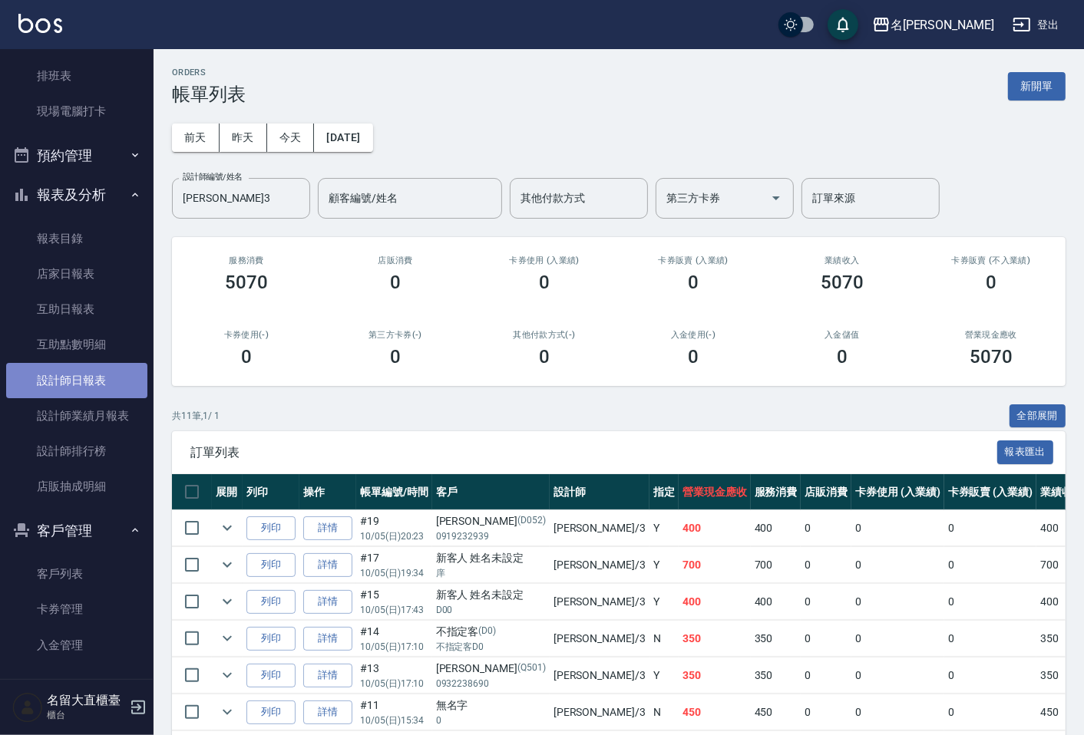
click at [88, 389] on link "設計師日報表" at bounding box center [76, 380] width 141 height 35
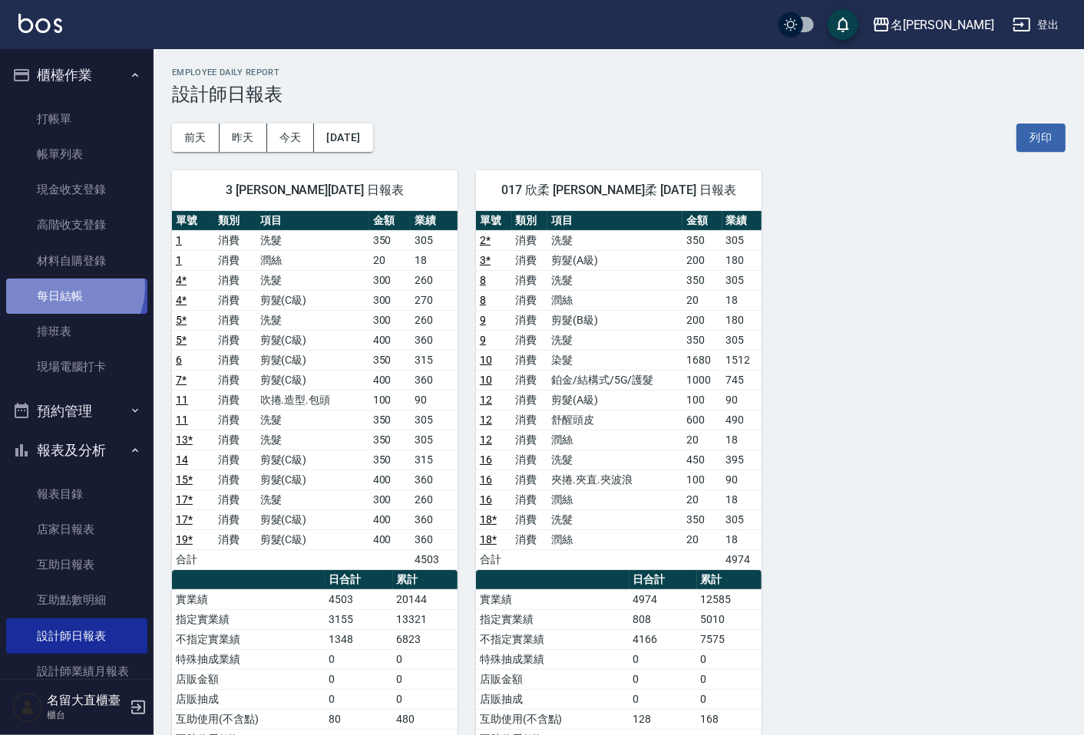
click at [65, 287] on link "每日結帳" at bounding box center [76, 296] width 141 height 35
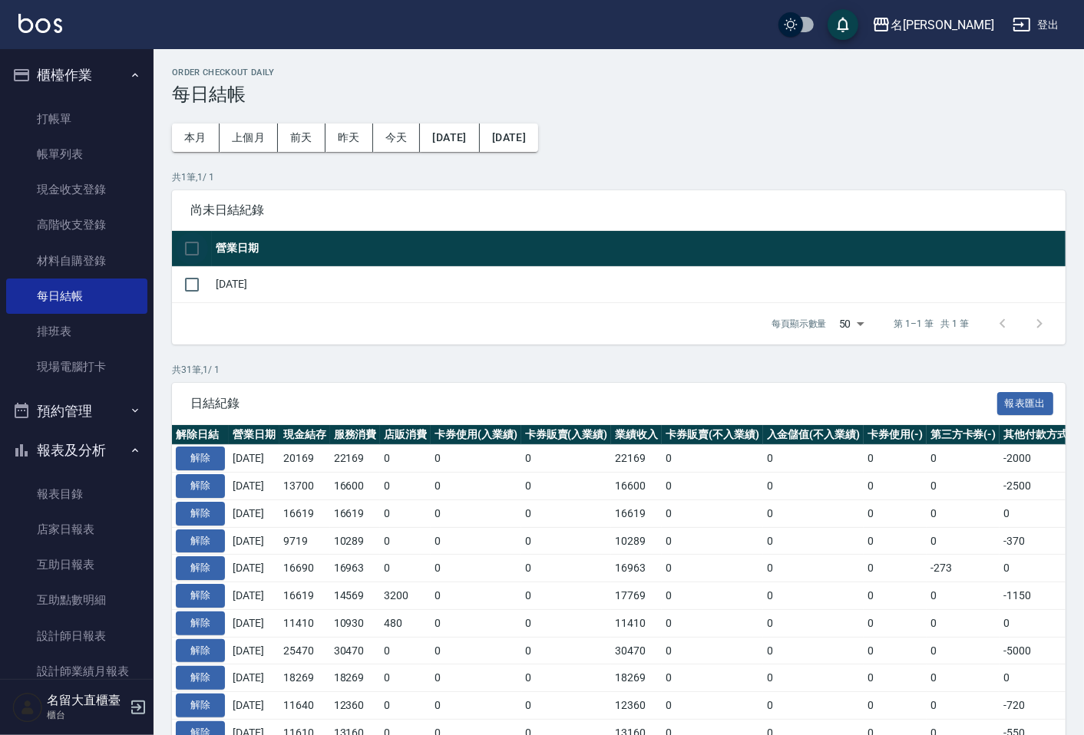
click at [193, 247] on input "checkbox" at bounding box center [192, 249] width 32 height 32
checkbox input "true"
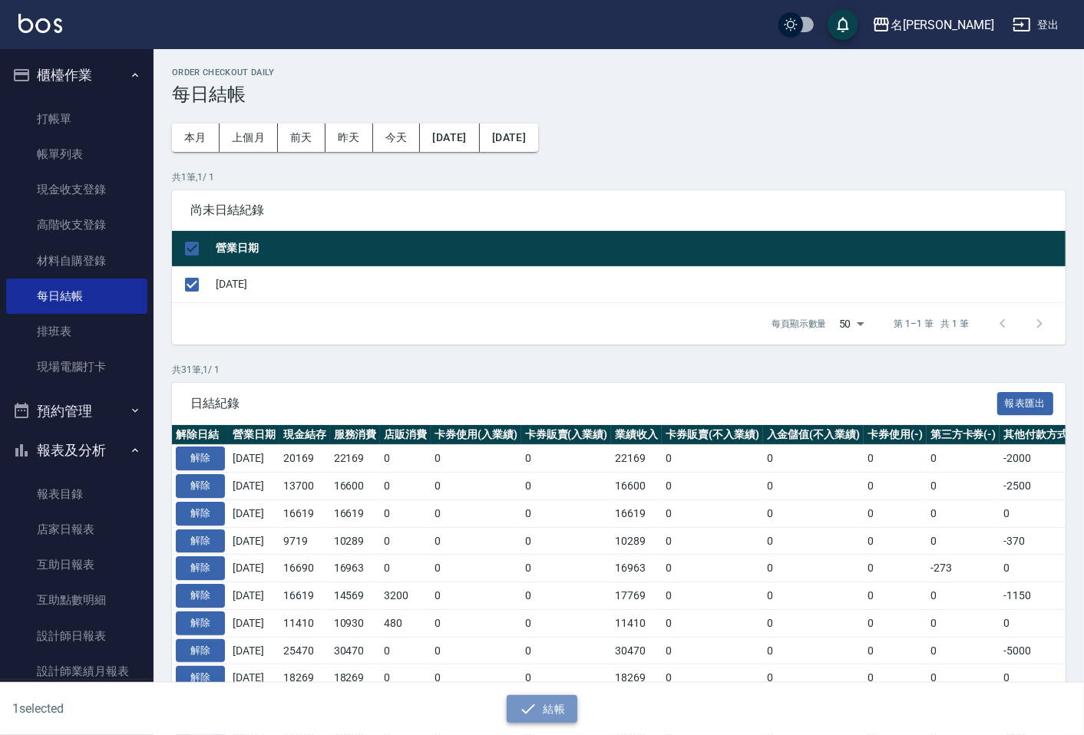
click at [542, 711] on button "結帳" at bounding box center [542, 709] width 71 height 28
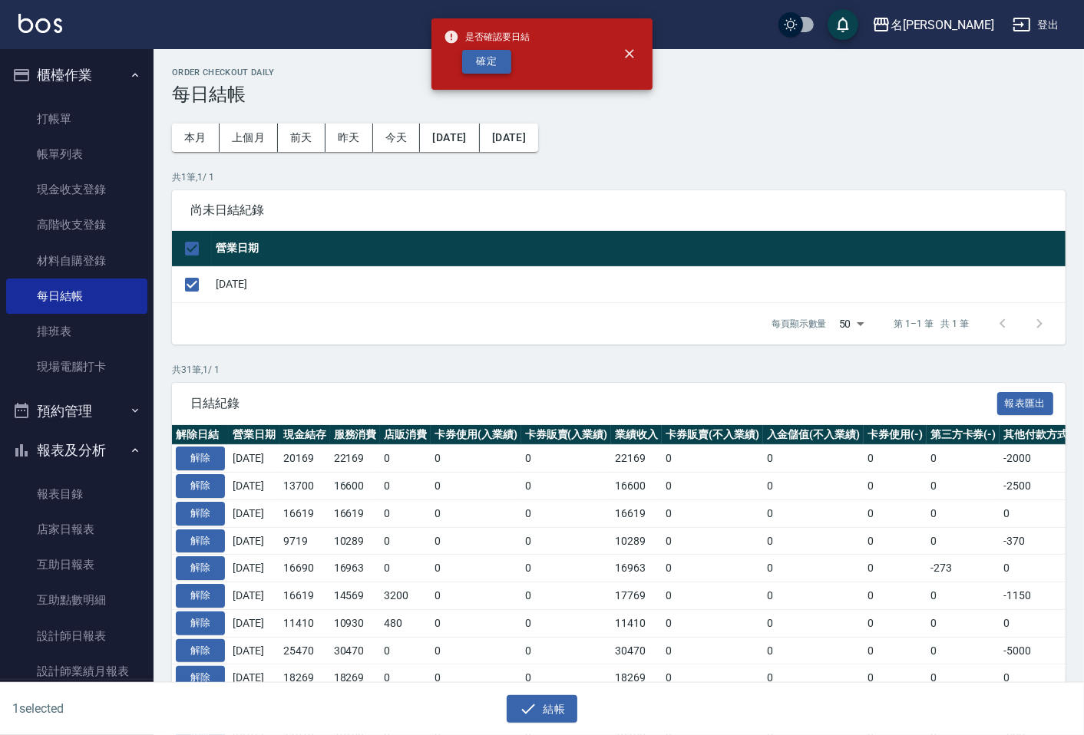
click at [497, 66] on button "確定" at bounding box center [486, 62] width 49 height 24
checkbox input "false"
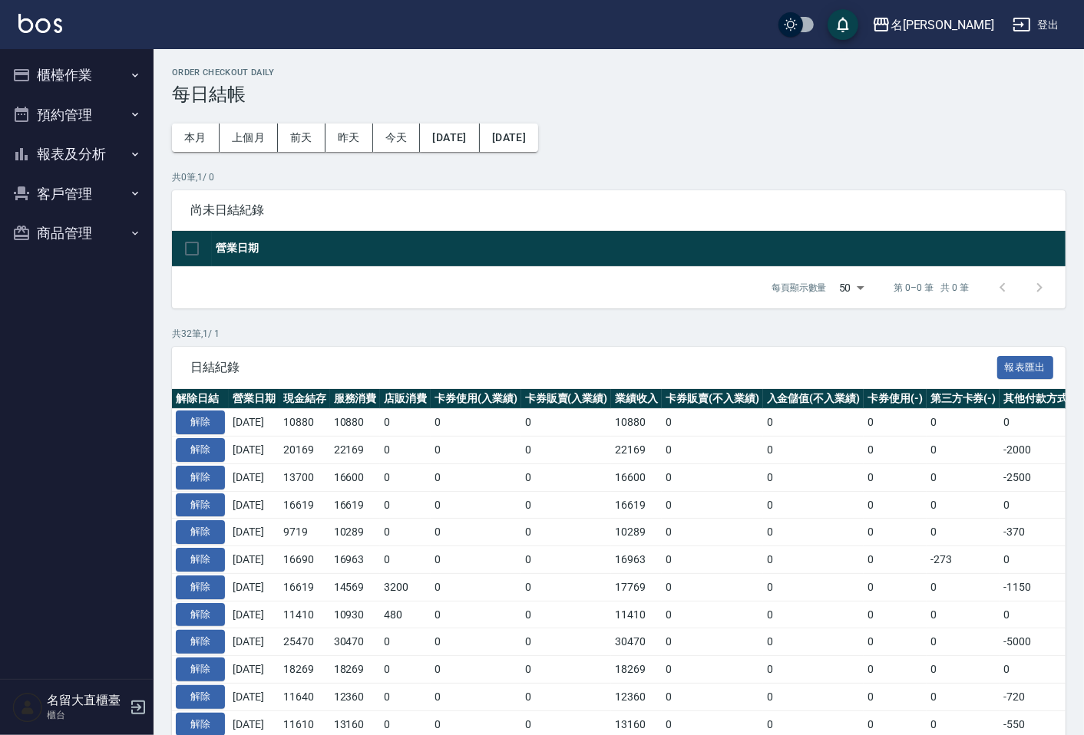
click at [89, 143] on button "報表及分析" at bounding box center [76, 154] width 141 height 40
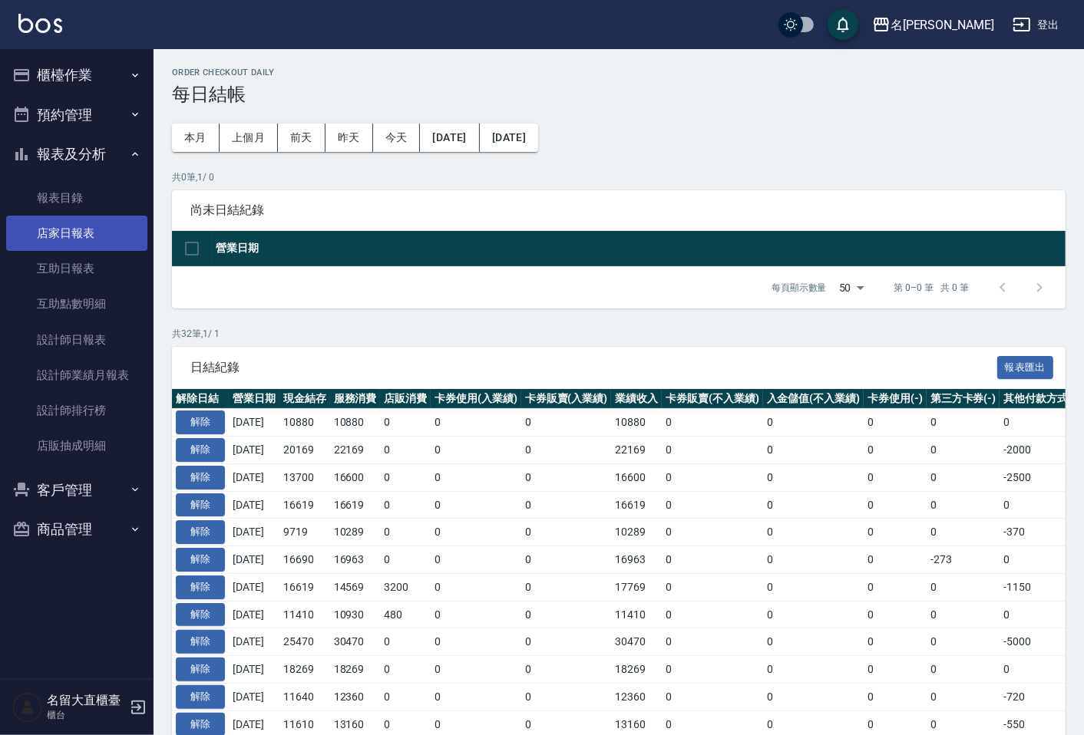
click at [81, 225] on link "店家日報表" at bounding box center [76, 233] width 141 height 35
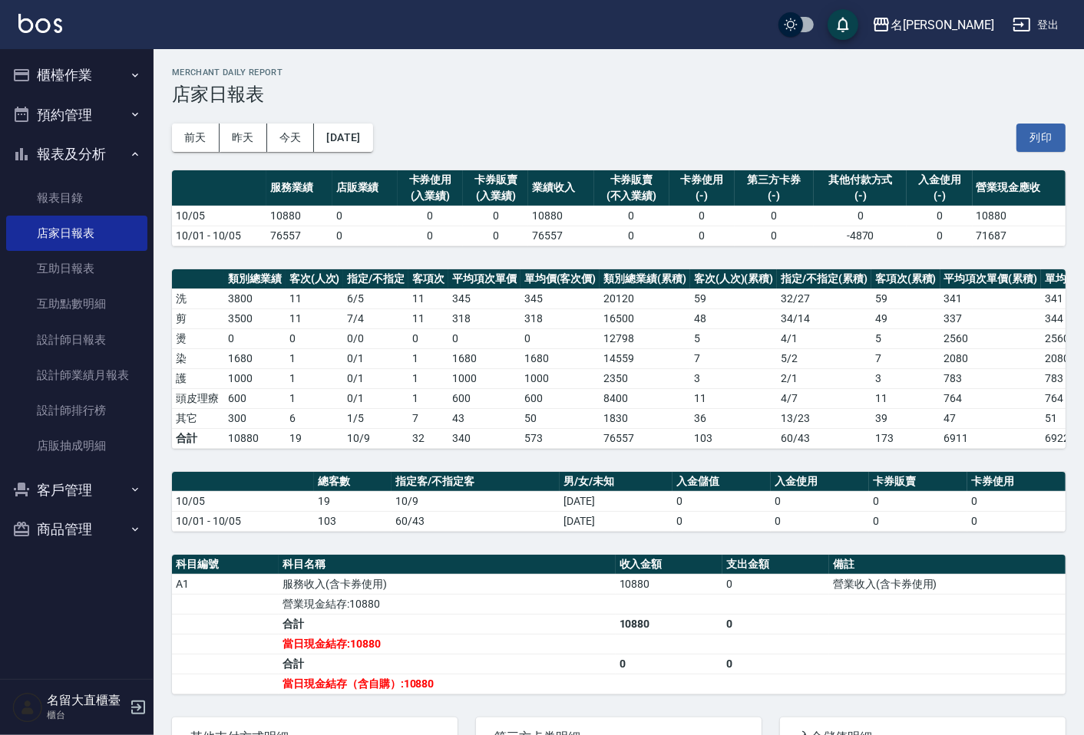
click at [98, 82] on button "櫃檯作業" at bounding box center [76, 75] width 141 height 40
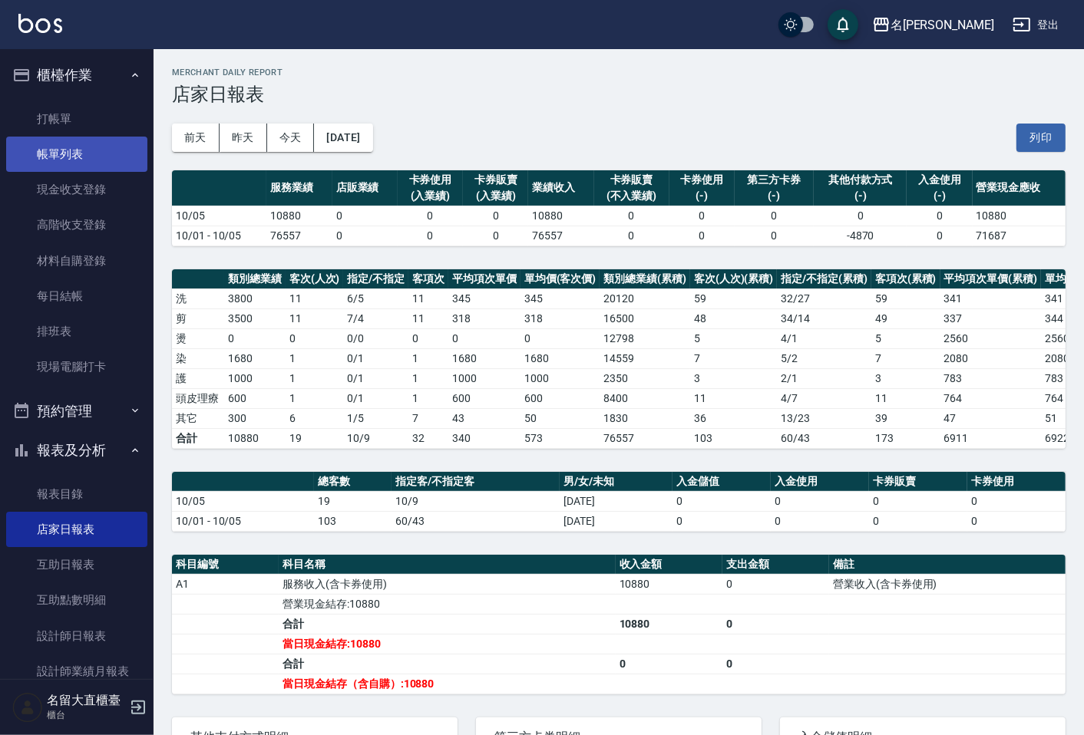
click at [63, 159] on link "帳單列表" at bounding box center [76, 154] width 141 height 35
